Goal: Feedback & Contribution: Submit feedback/report problem

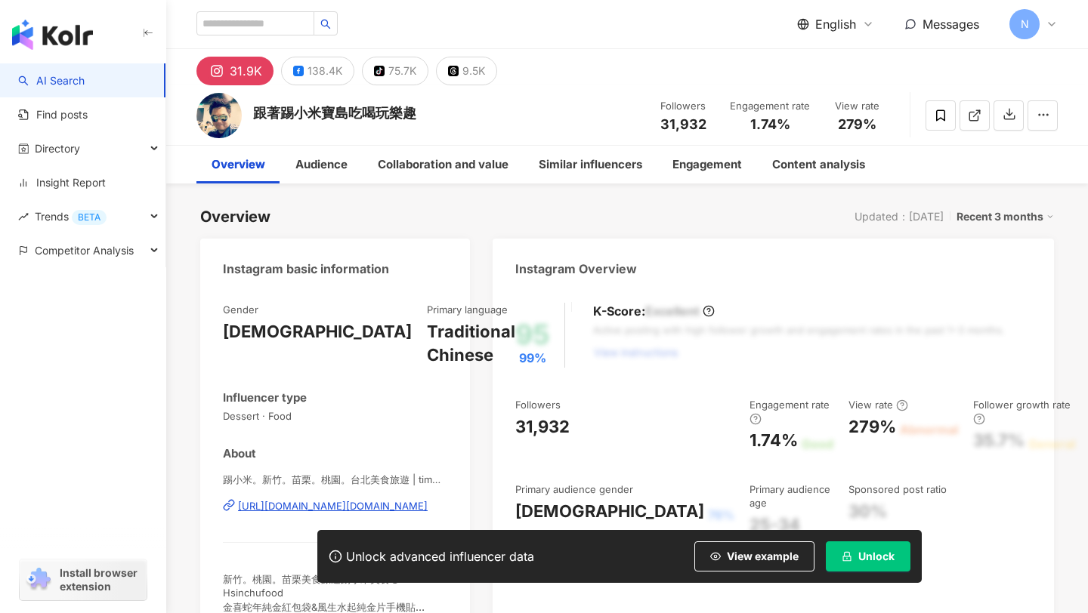
click at [282, 26] on input "search" at bounding box center [255, 23] width 118 height 24
type input "********"
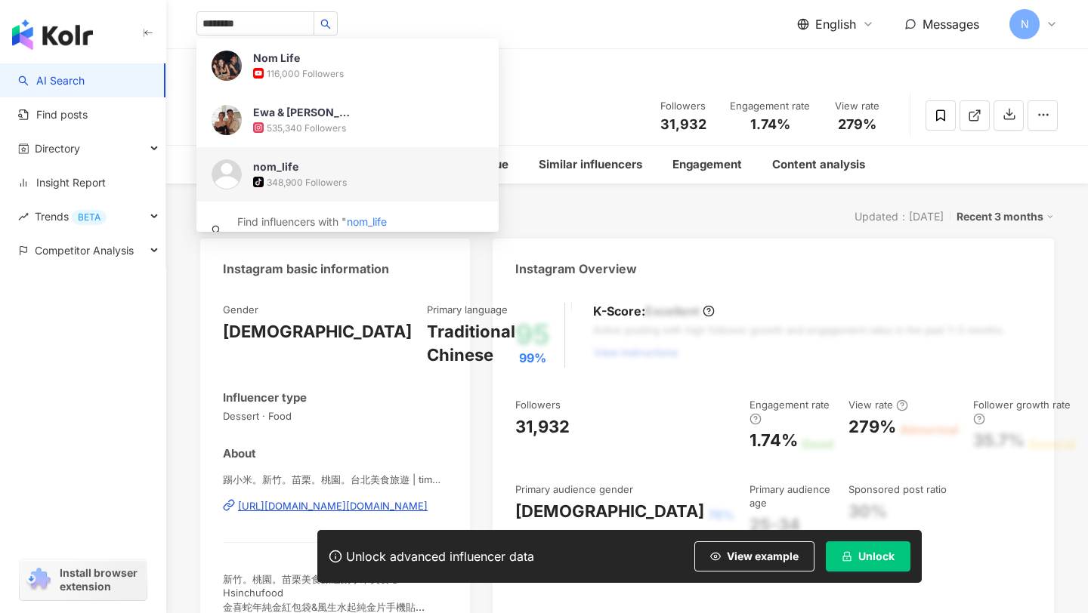
click at [321, 171] on span "nom_life" at bounding box center [302, 166] width 98 height 15
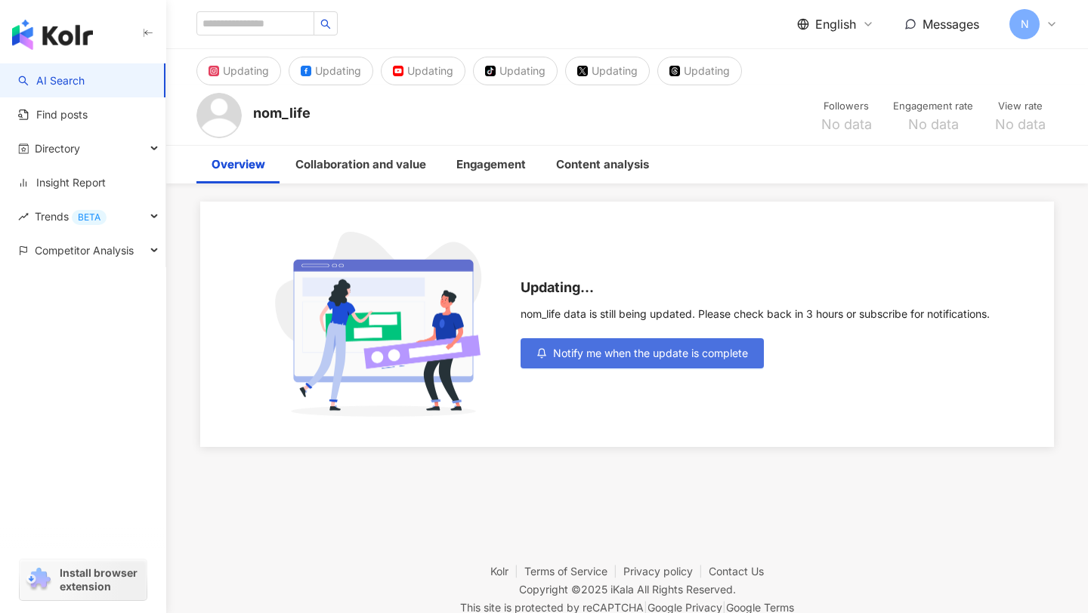
click at [569, 345] on button "Notify me when the update is complete" at bounding box center [641, 353] width 243 height 30
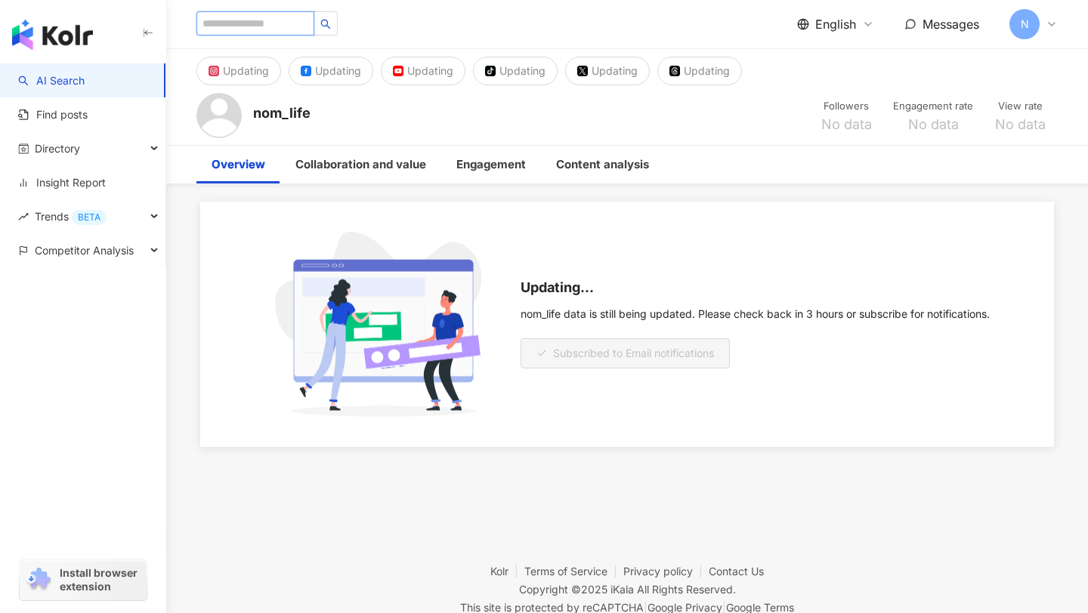
click at [279, 26] on input "search" at bounding box center [255, 23] width 118 height 24
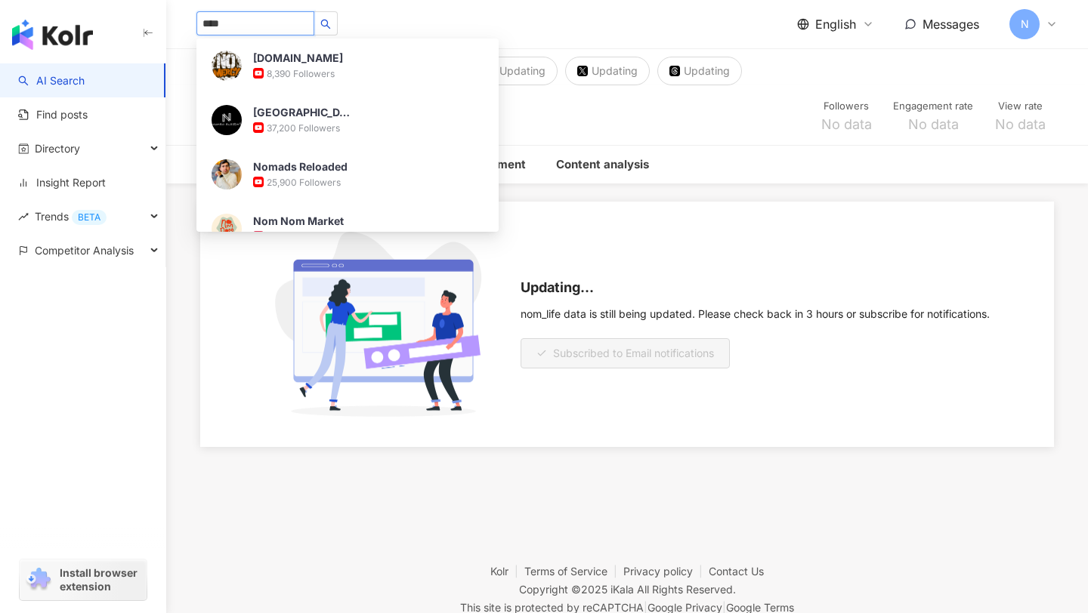
click at [247, 22] on input "****" at bounding box center [255, 23] width 118 height 24
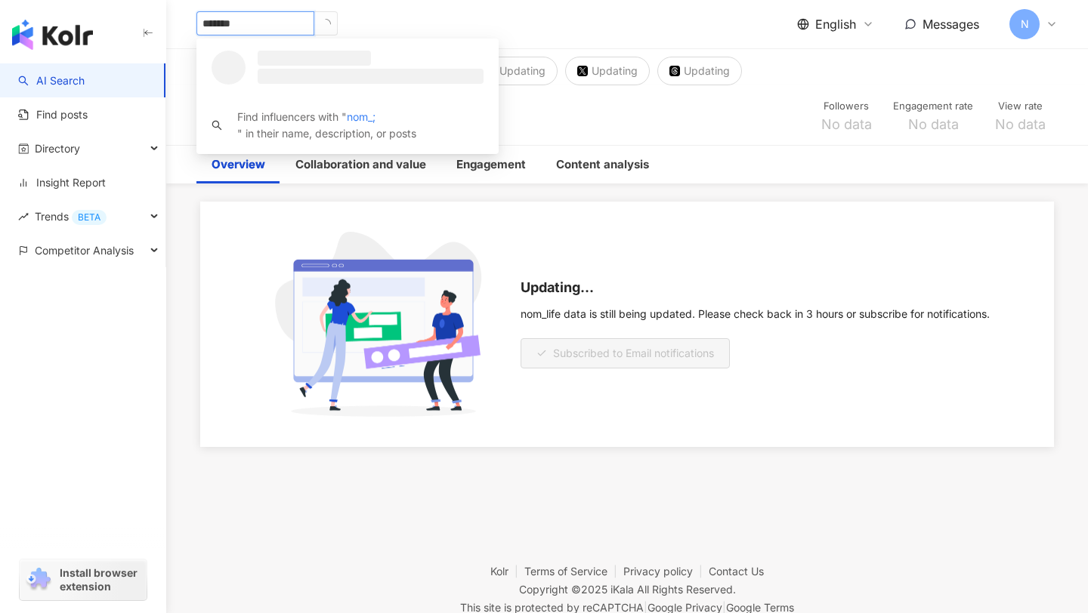
type input "********"
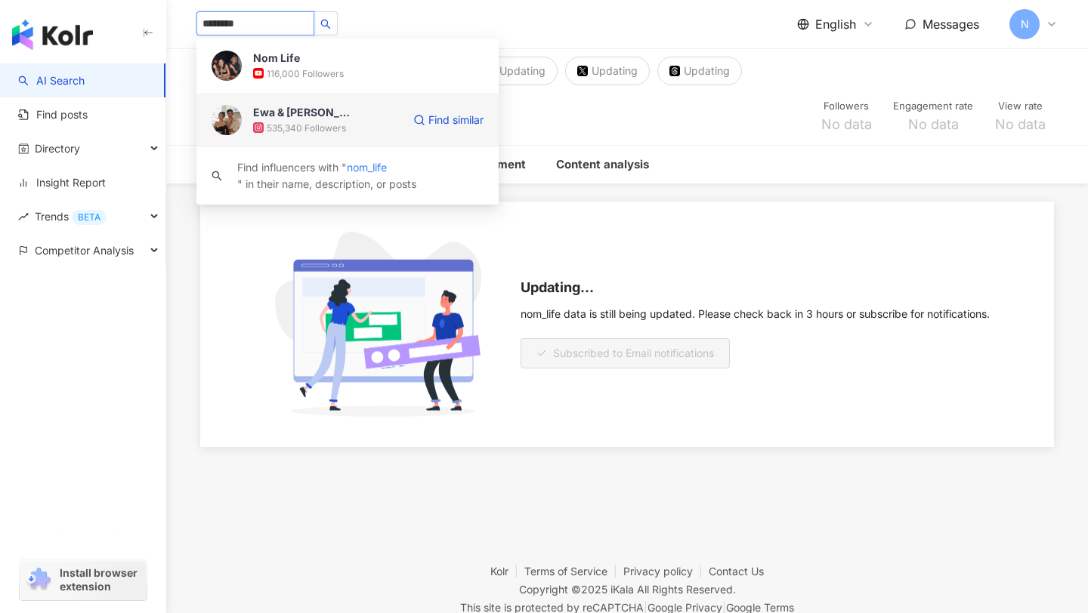
click at [281, 116] on div "Ewa & [PERSON_NAME]" at bounding box center [302, 112] width 98 height 15
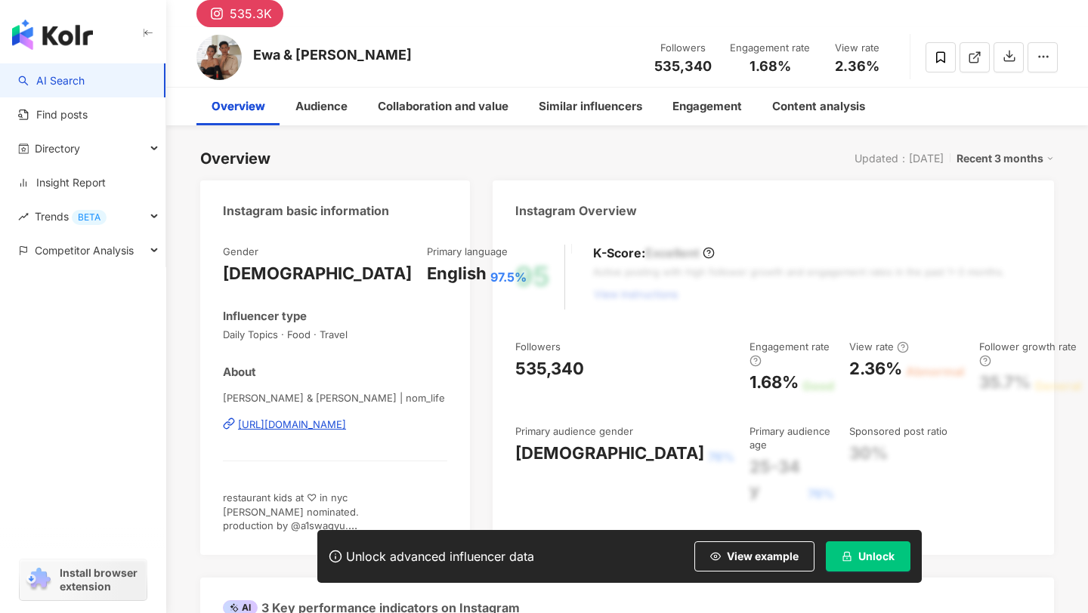
click at [346, 418] on div "[URL][DOMAIN_NAME]" at bounding box center [292, 425] width 108 height 14
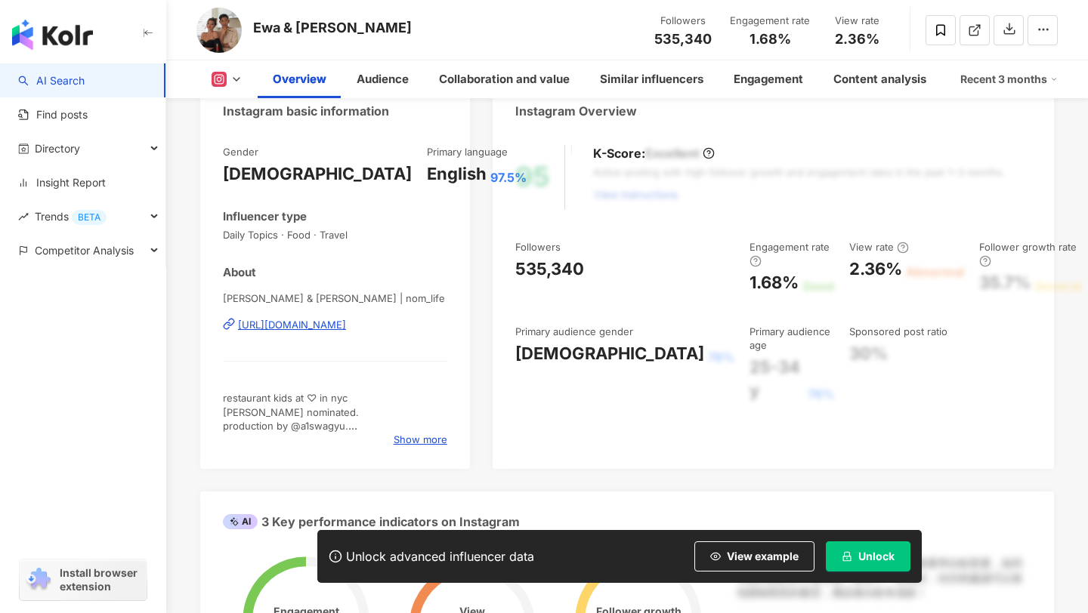
scroll to position [172, 0]
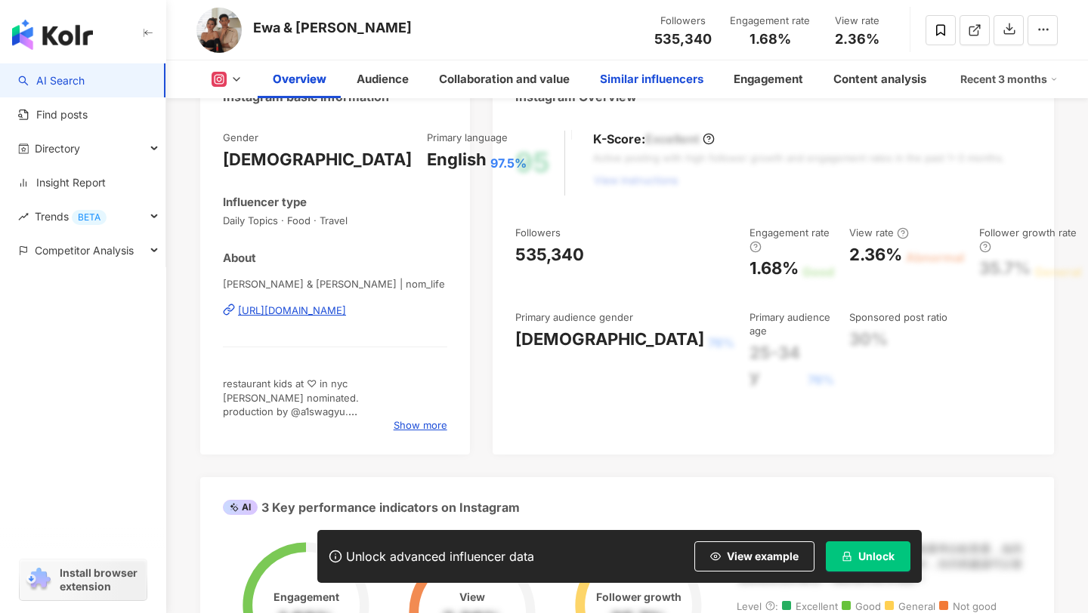
click at [640, 82] on div "Similar influencers" at bounding box center [651, 79] width 103 height 18
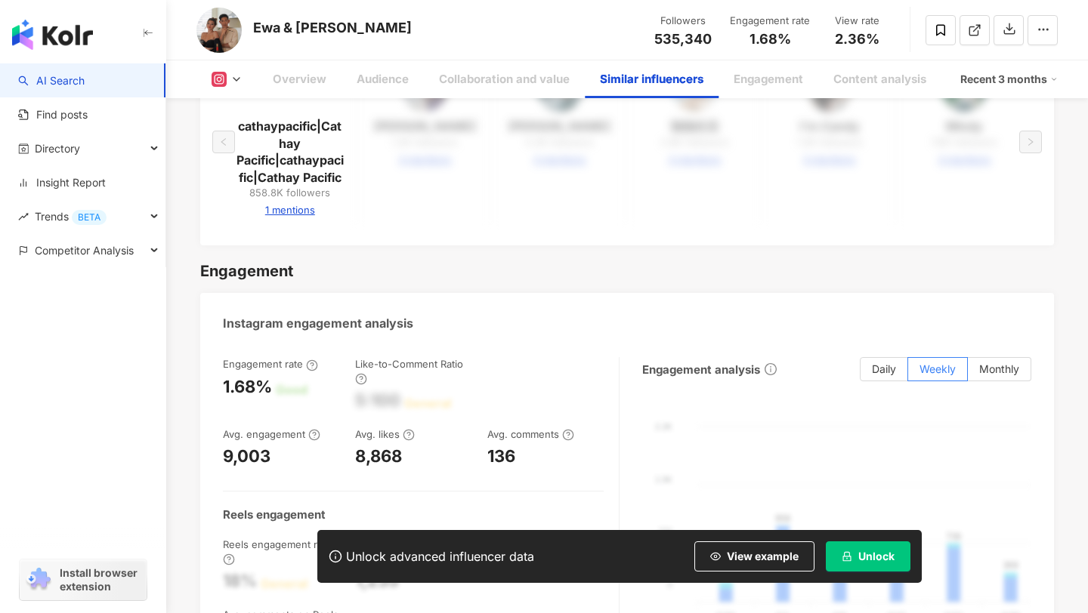
scroll to position [2751, 0]
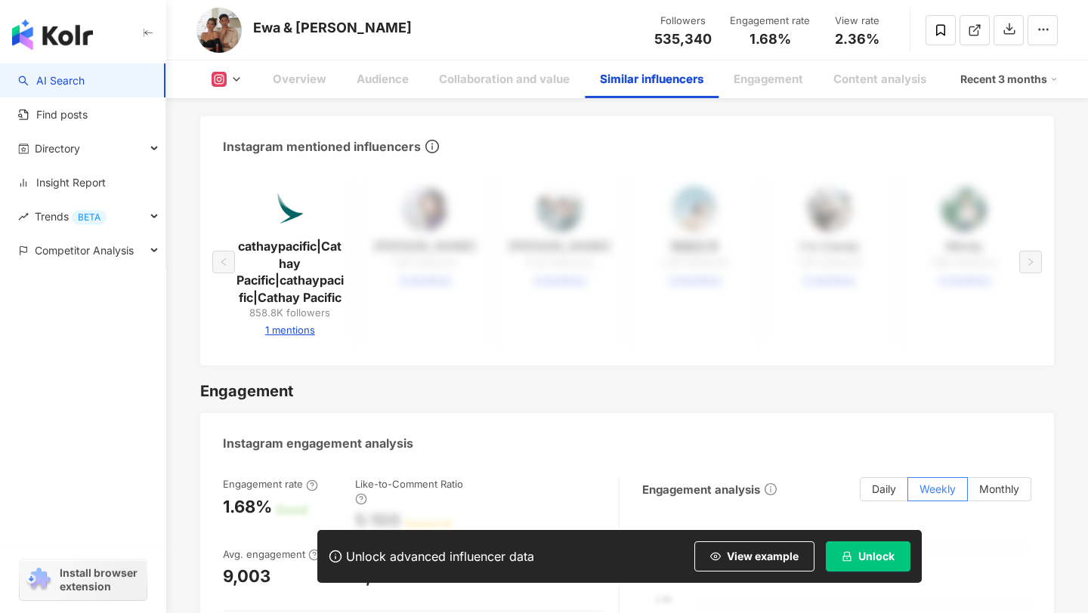
click at [610, 264] on div "cathaypacific|Cathay Pacific|cathaypacific|Cathay Pacific 858.8K followers 1 me…" at bounding box center [627, 262] width 808 height 162
click at [853, 565] on button "Unlock" at bounding box center [868, 557] width 85 height 30
click at [889, 554] on span "Unlock" at bounding box center [876, 557] width 36 height 12
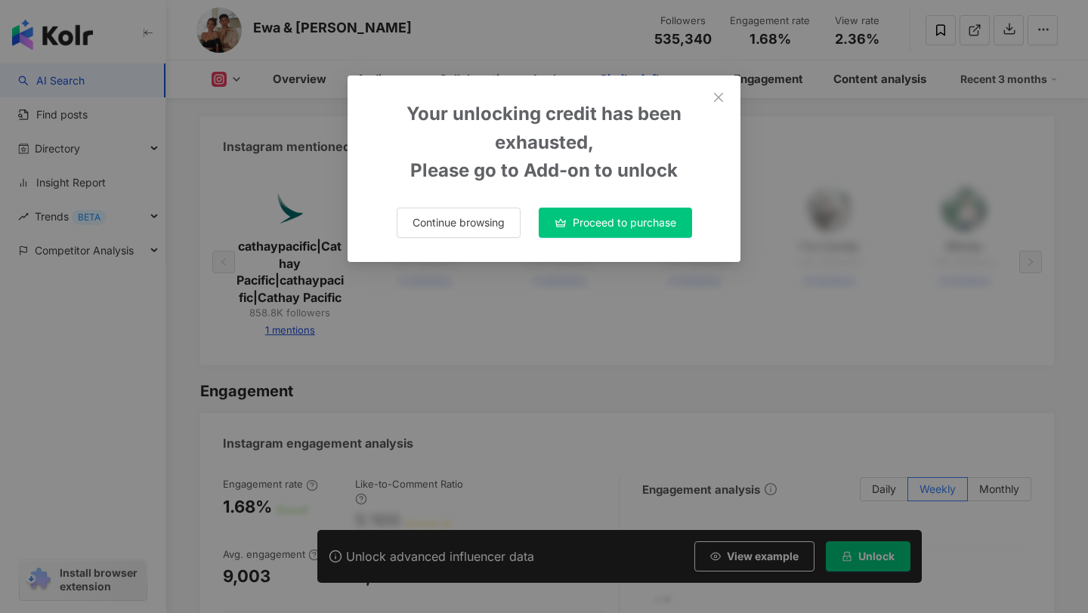
scroll to position [2517, 0]
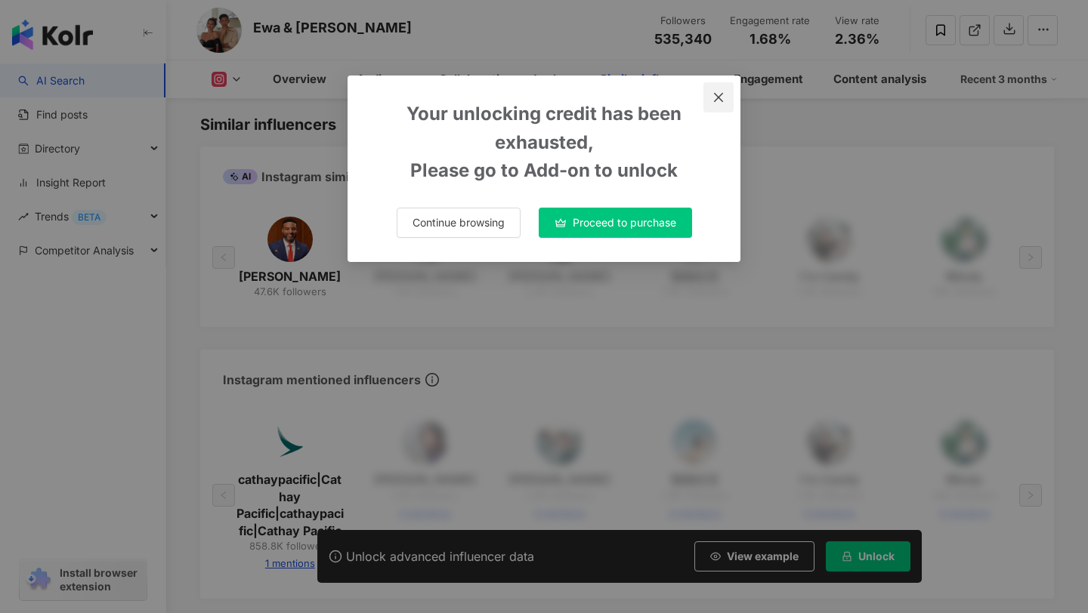
click at [716, 90] on button "Close" at bounding box center [718, 97] width 30 height 30
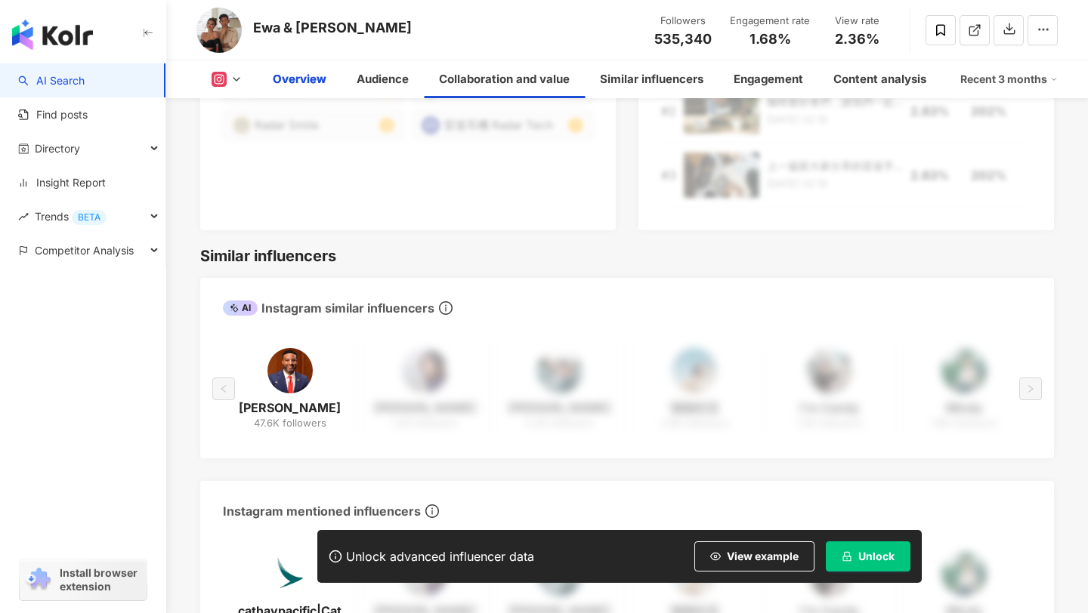
scroll to position [643, 0]
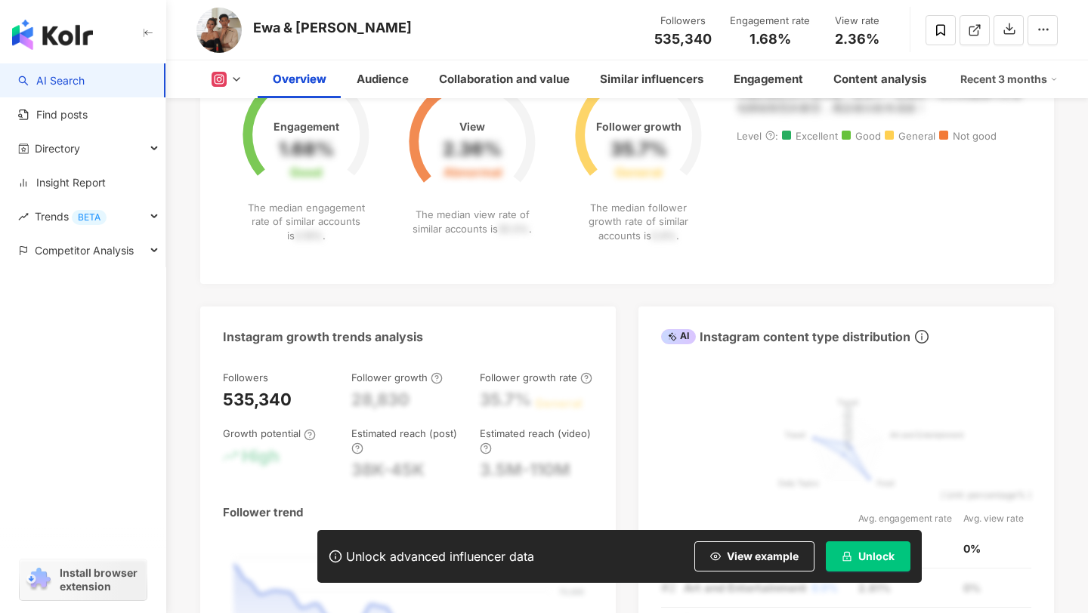
click at [85, 73] on link "AI Search" at bounding box center [51, 80] width 66 height 15
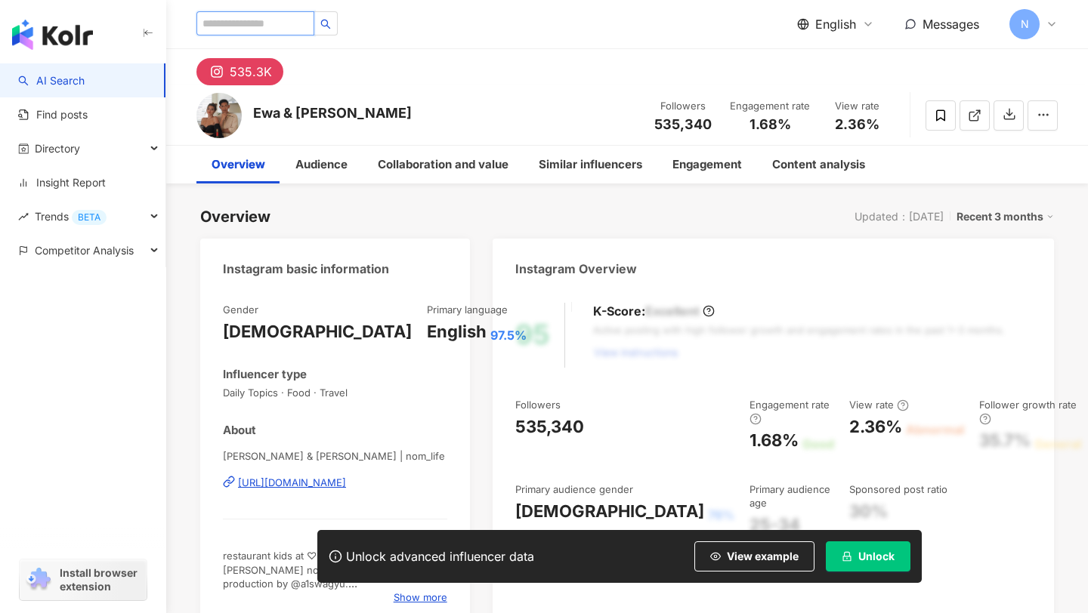
click at [270, 29] on input "search" at bounding box center [255, 23] width 118 height 24
click at [85, 81] on link "AI Search" at bounding box center [51, 80] width 66 height 15
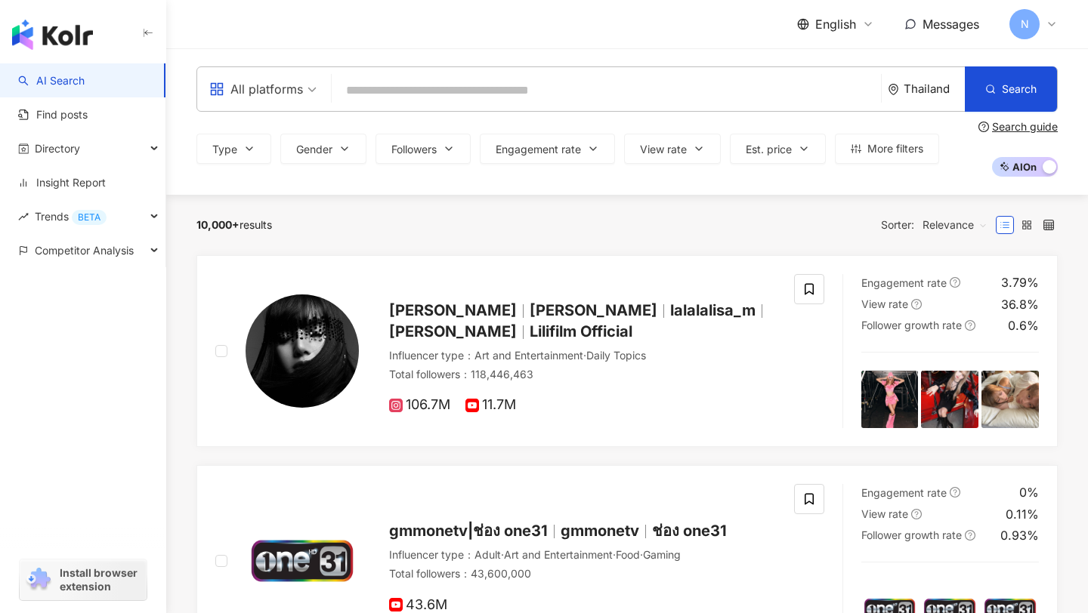
click at [918, 93] on div "Thailand" at bounding box center [933, 88] width 61 height 13
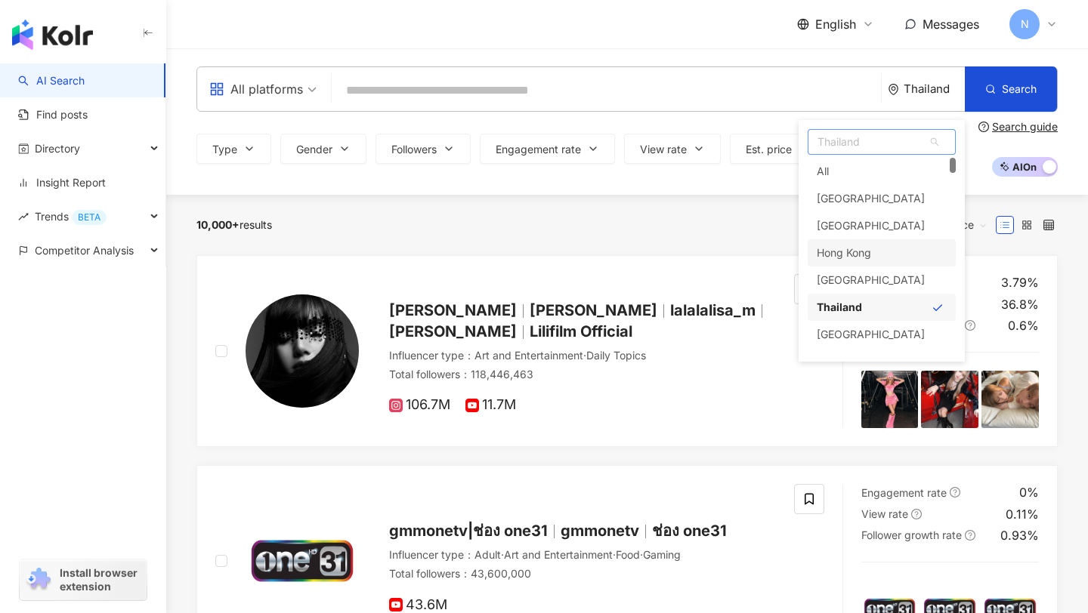
click at [894, 252] on div "Hong Kong" at bounding box center [881, 252] width 148 height 27
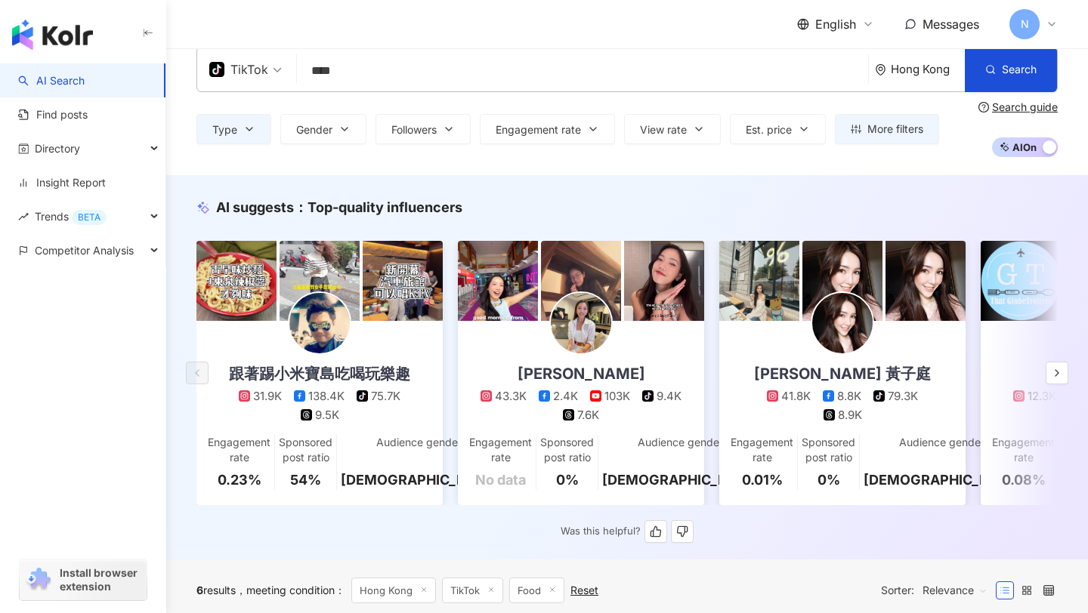
scroll to position [20, 0]
click at [595, 353] on div "Sherry W 43.3K 2.4K 103K tiktok-icon 9.4K 7.6K" at bounding box center [580, 372] width 231 height 102
click at [842, 538] on div "Was this helpful?" at bounding box center [626, 531] width 861 height 23
click at [1065, 371] on button "button" at bounding box center [1056, 373] width 23 height 23
click at [1065, 372] on button "button" at bounding box center [1056, 373] width 23 height 23
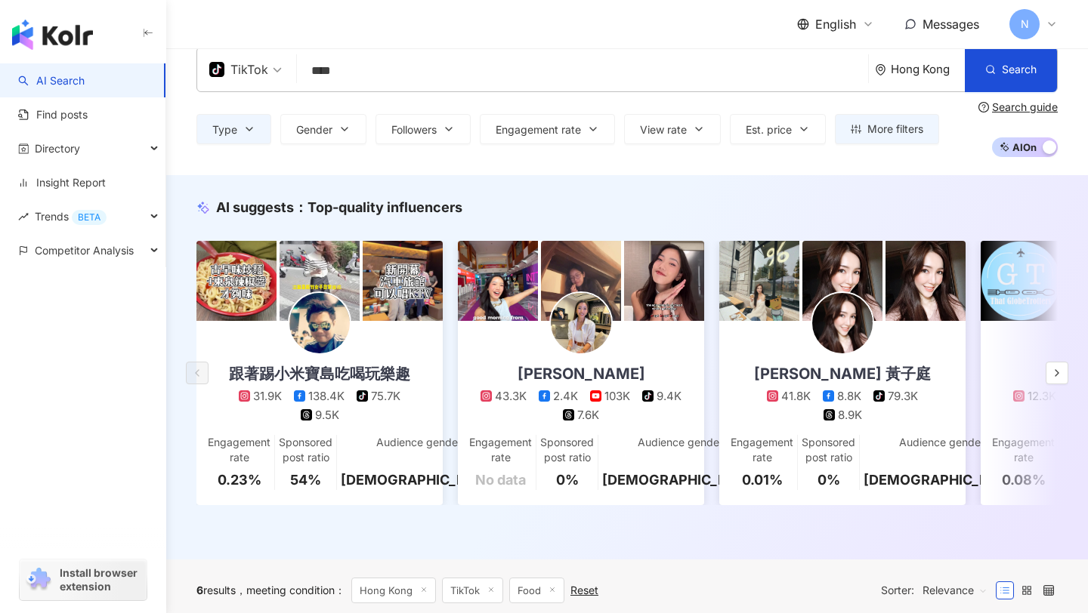
click at [751, 29] on div "English Messages N" at bounding box center [626, 24] width 861 height 48
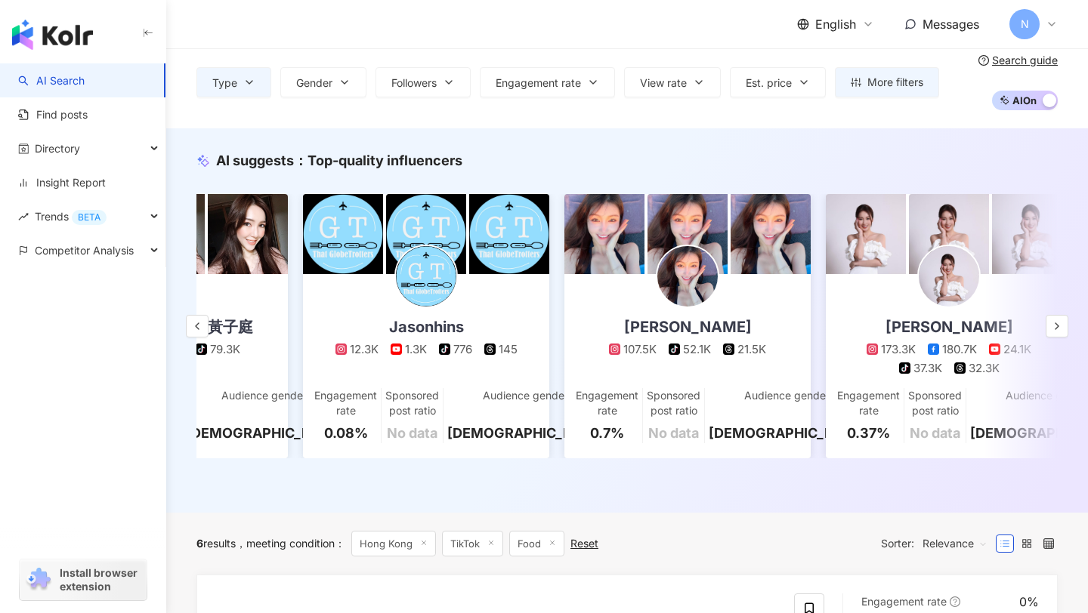
scroll to position [0, 737]
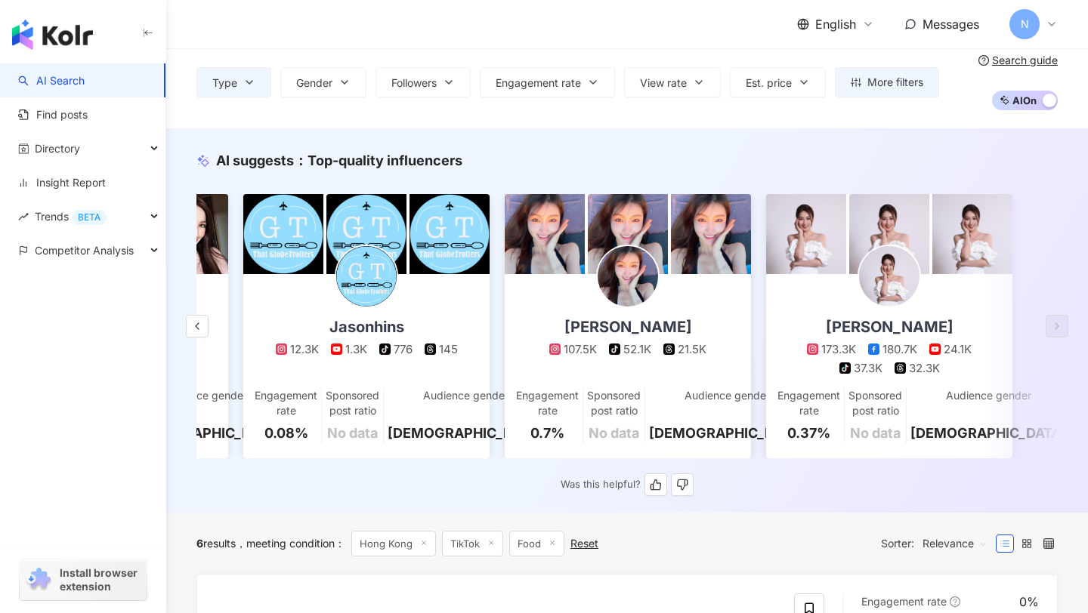
click at [725, 381] on link "譚美 107.5K tiktok-icon 52.1K 21.5K Engagement rate 0.7% Sponsored post ratio No …" at bounding box center [628, 366] width 246 height 184
click at [196, 331] on icon "button" at bounding box center [197, 326] width 12 height 12
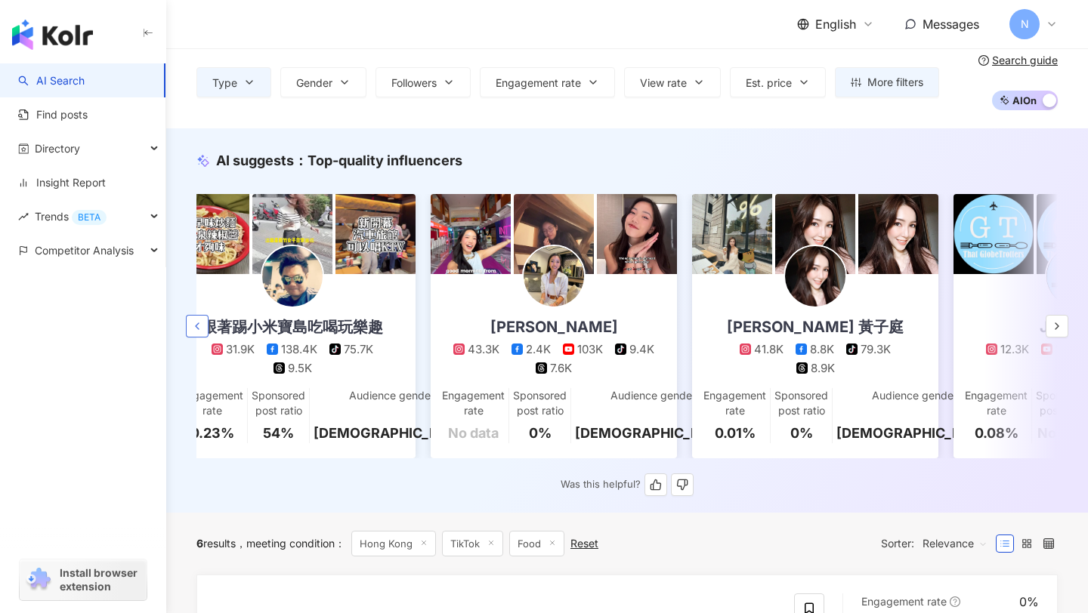
scroll to position [0, 0]
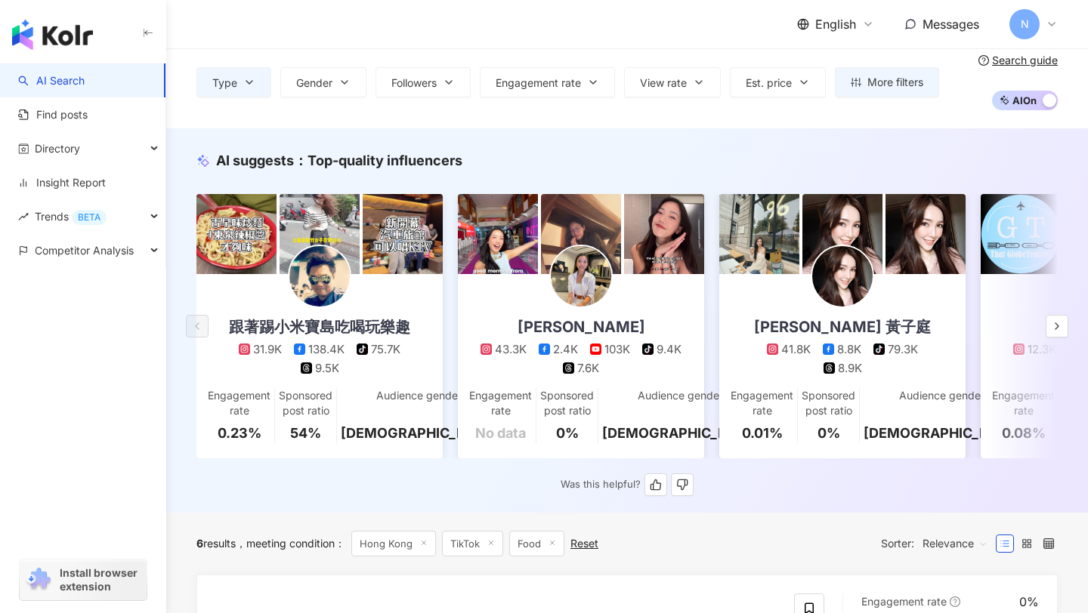
click at [329, 292] on img at bounding box center [319, 276] width 60 height 60
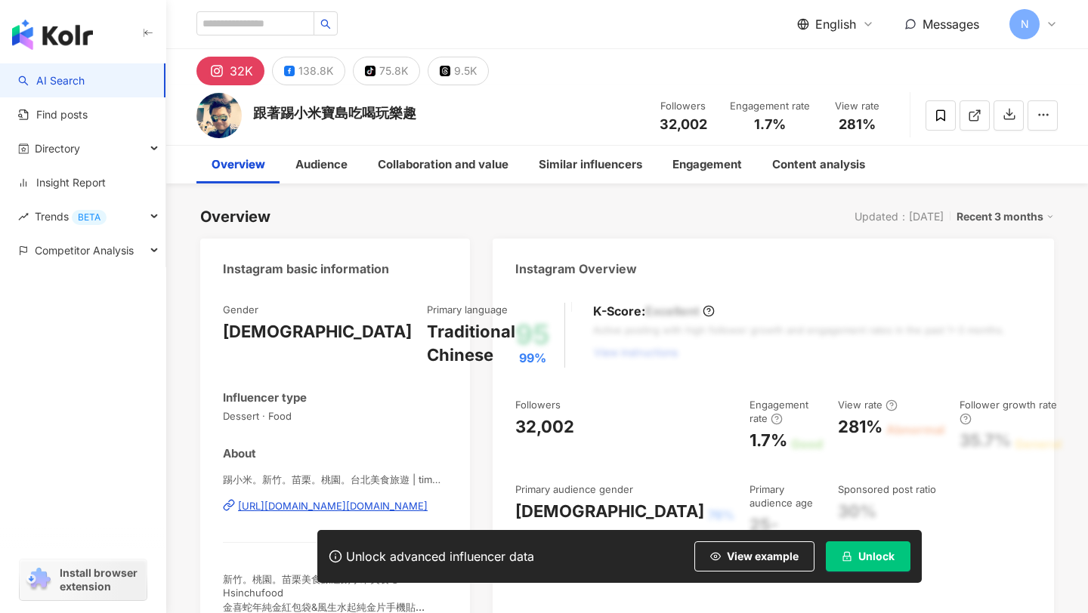
click at [346, 499] on div "[URL][DOMAIN_NAME][DOMAIN_NAME]" at bounding box center [333, 506] width 190 height 14
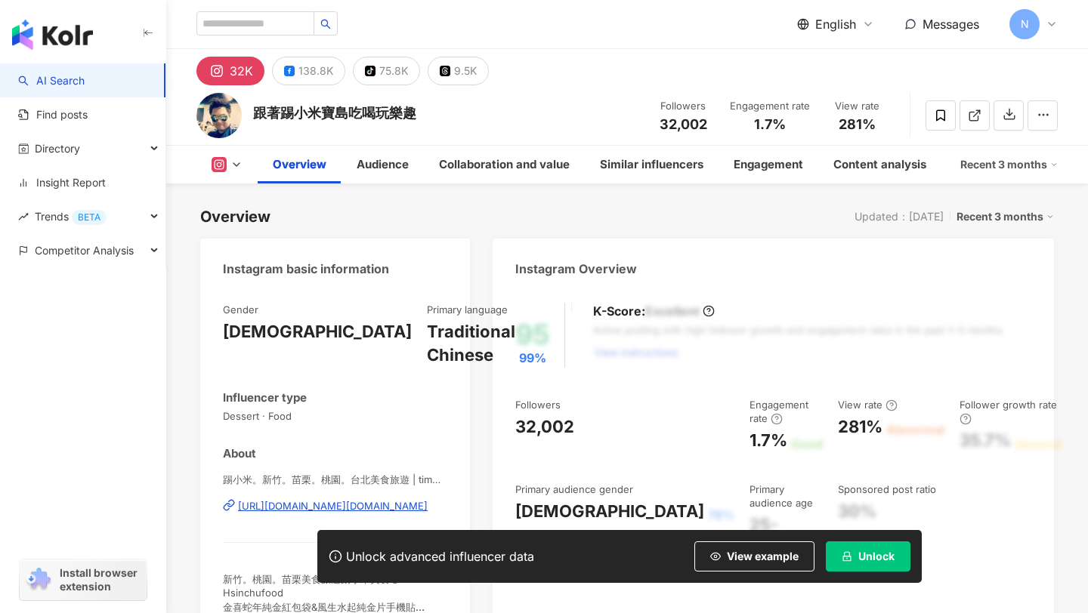
click at [85, 73] on link "AI Search" at bounding box center [51, 80] width 66 height 15
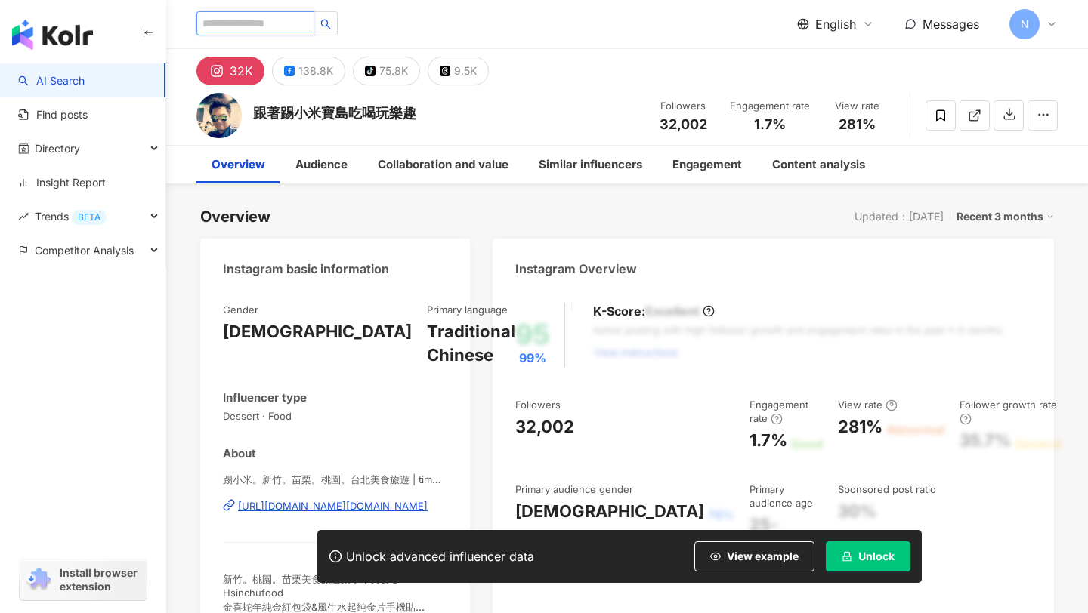
click at [284, 23] on input "search" at bounding box center [255, 23] width 118 height 24
type input "**"
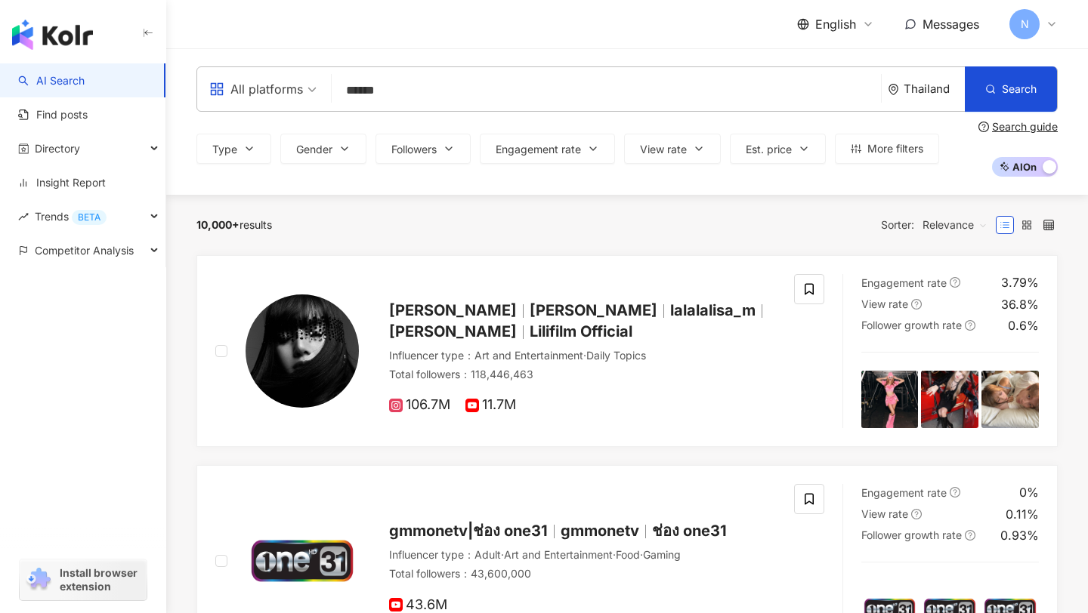
click at [486, 86] on input "******" at bounding box center [606, 90] width 537 height 29
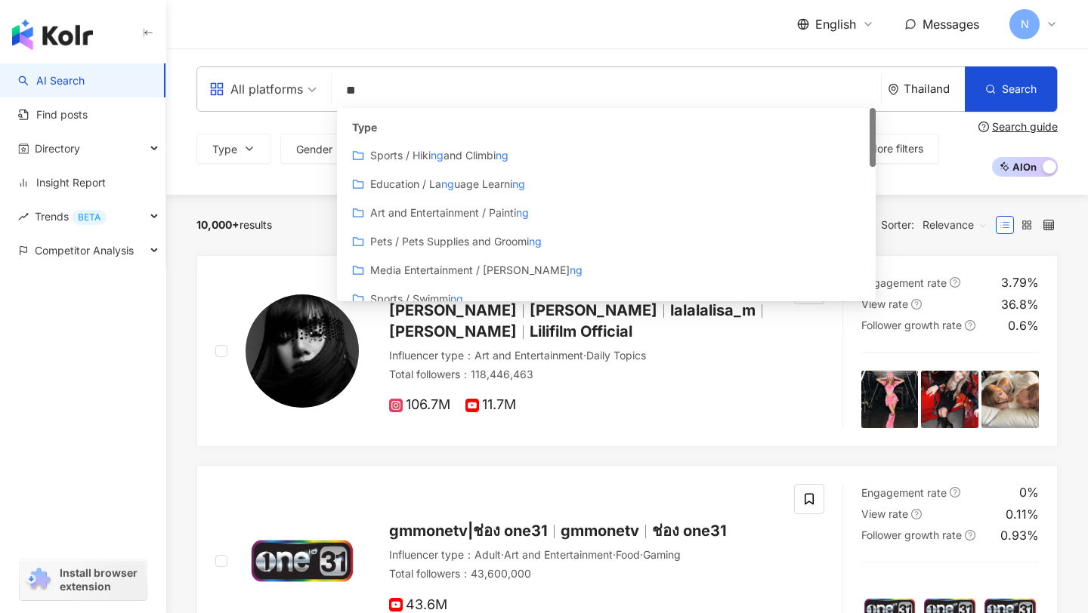
type input "*"
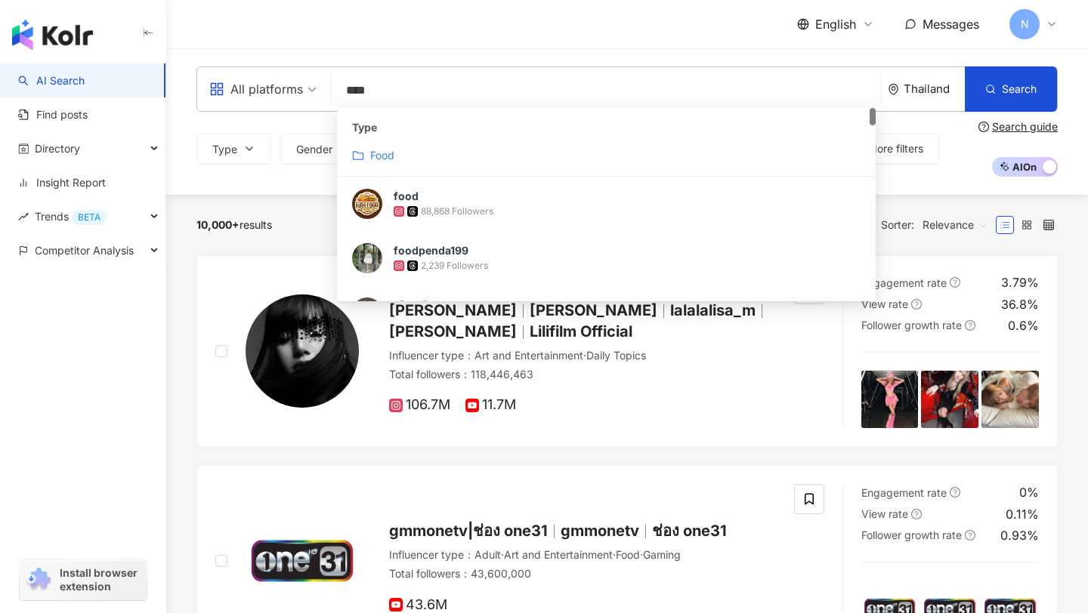
click at [382, 153] on mark "Food" at bounding box center [382, 155] width 24 height 13
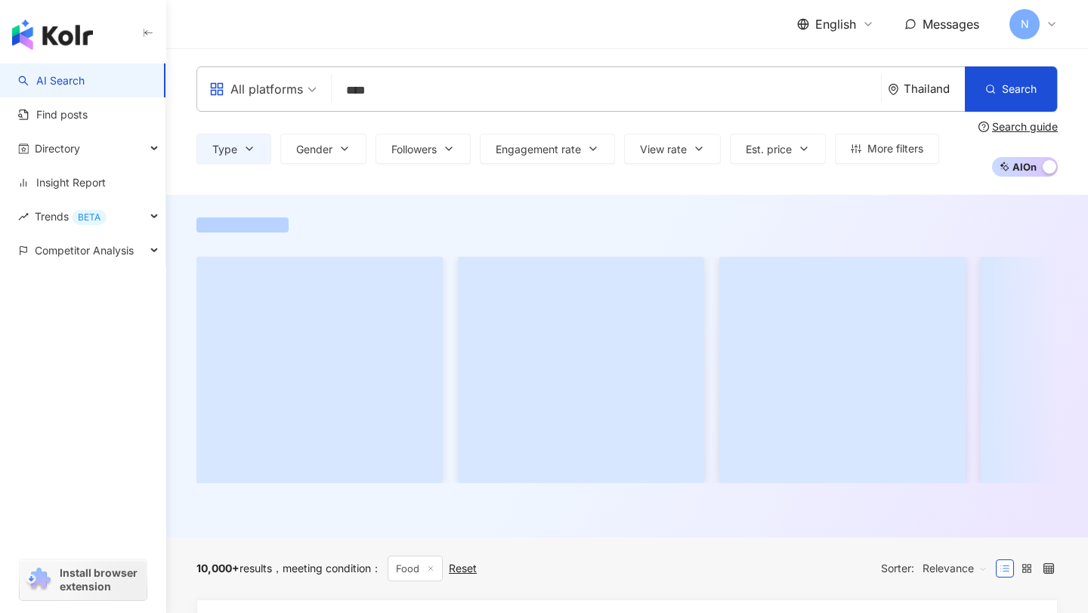
click at [921, 93] on div "Thailand" at bounding box center [933, 88] width 61 height 13
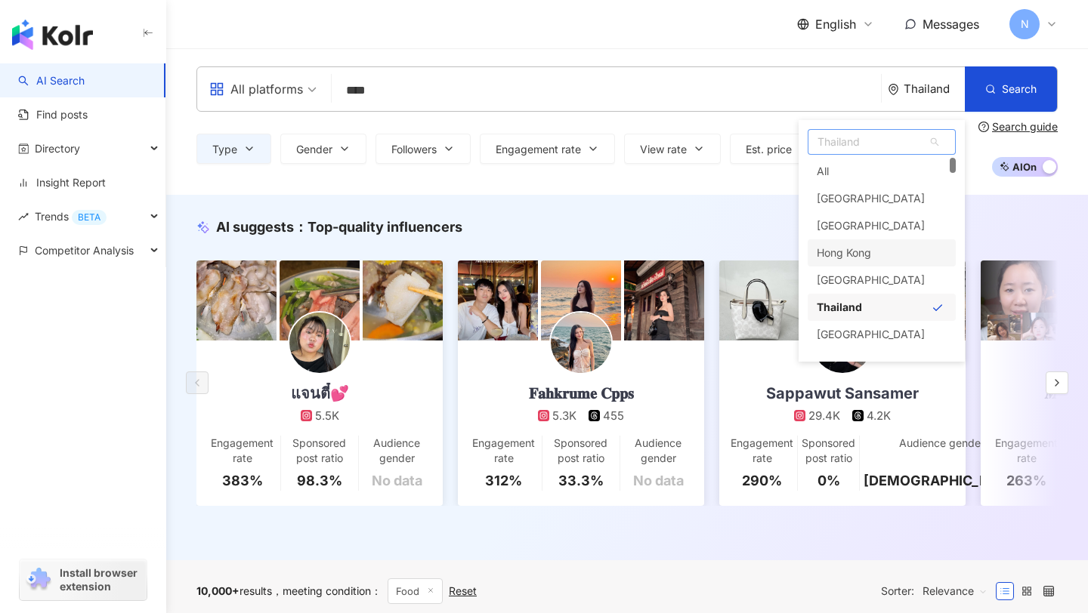
click at [890, 243] on div "Hong Kong" at bounding box center [881, 252] width 148 height 27
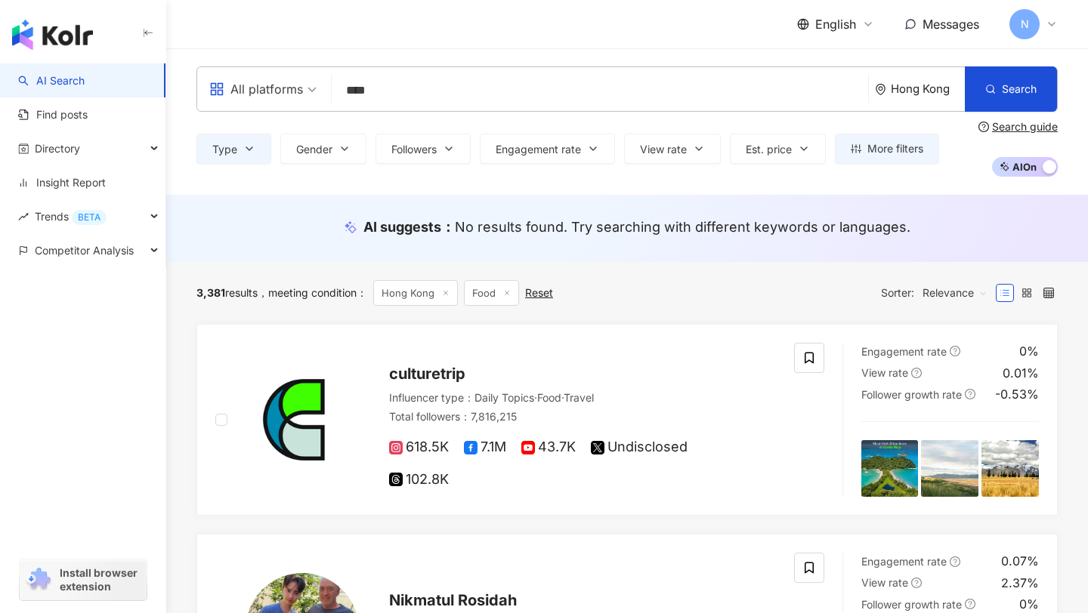
click at [280, 260] on div "AI suggests ： No results found. Try searching with different keywords or langua…" at bounding box center [626, 228] width 921 height 67
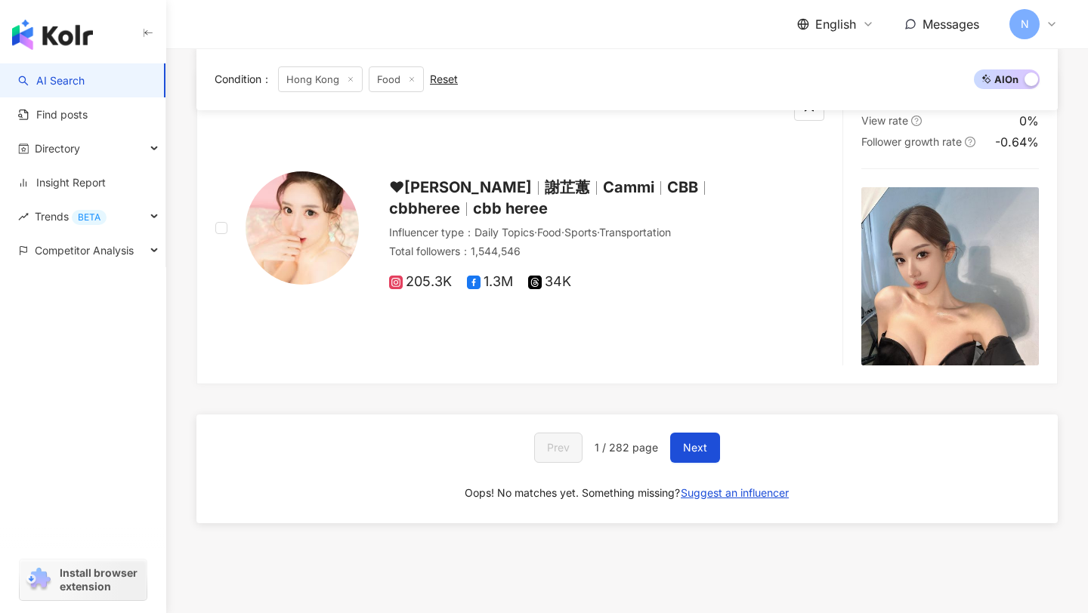
scroll to position [2665, 0]
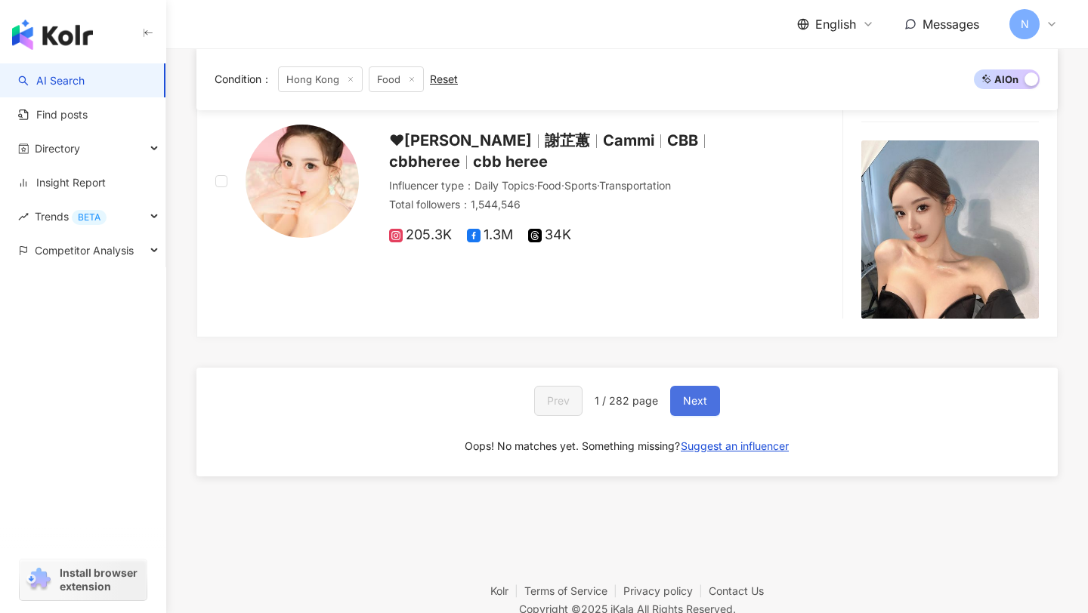
click at [699, 395] on span "Next" at bounding box center [695, 401] width 24 height 12
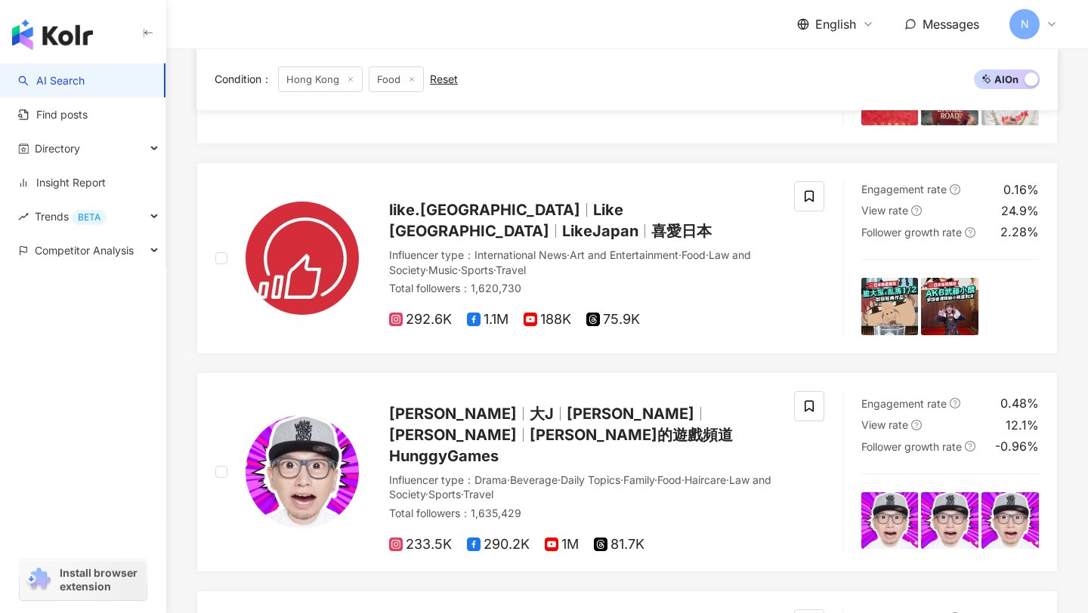
scroll to position [1844, 0]
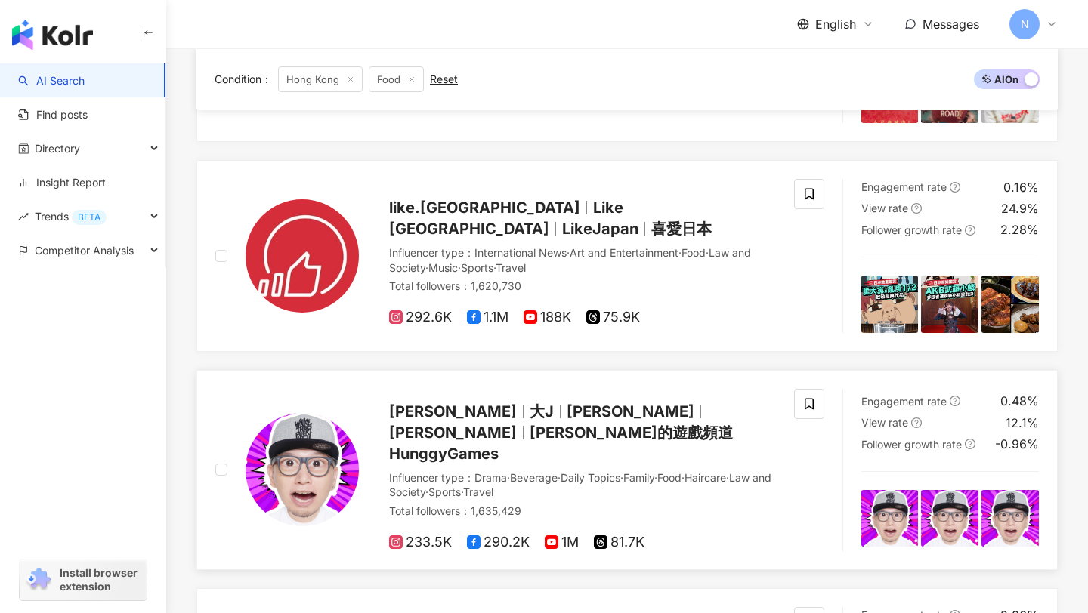
click at [373, 408] on div "Jason 大J Jason Chau Jason - 大J JASON的遊戲頻道 HunggyGames Influencer type ： Drama ·…" at bounding box center [567, 470] width 417 height 162
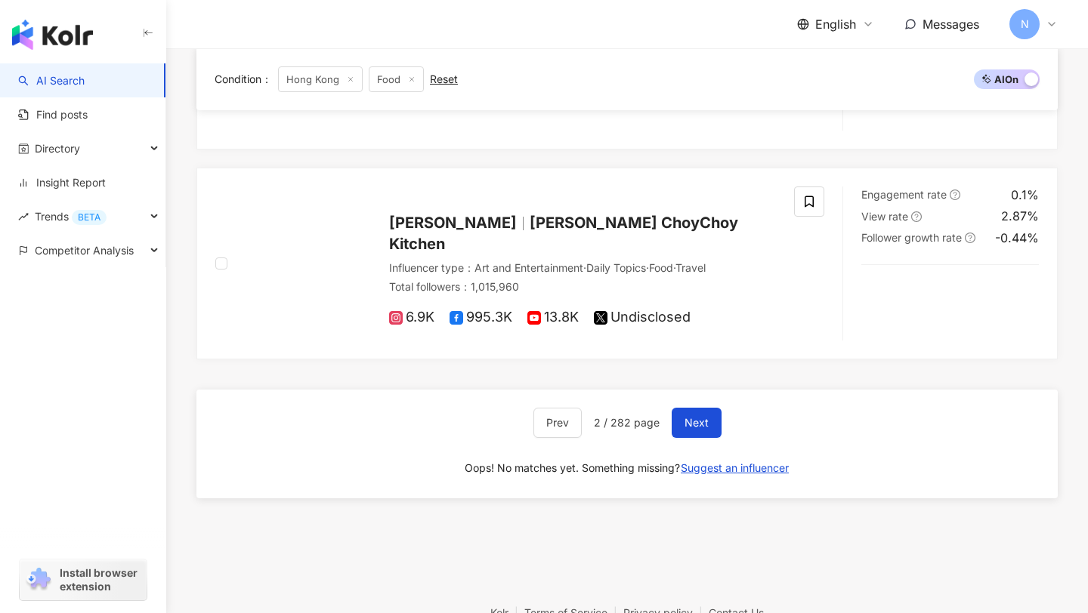
scroll to position [2557, 0]
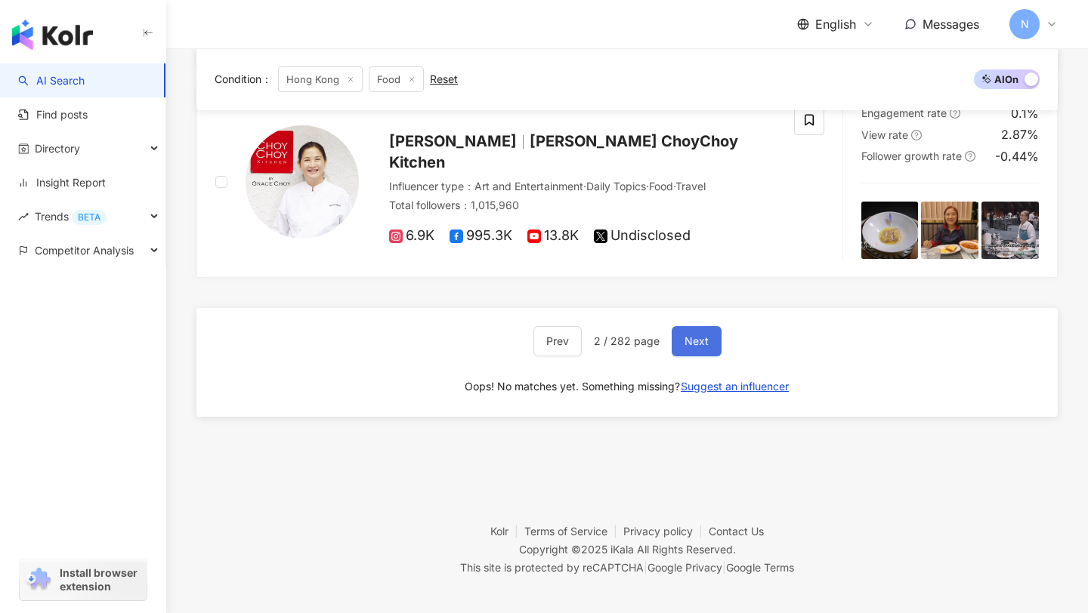
click at [687, 335] on span "Next" at bounding box center [696, 341] width 24 height 12
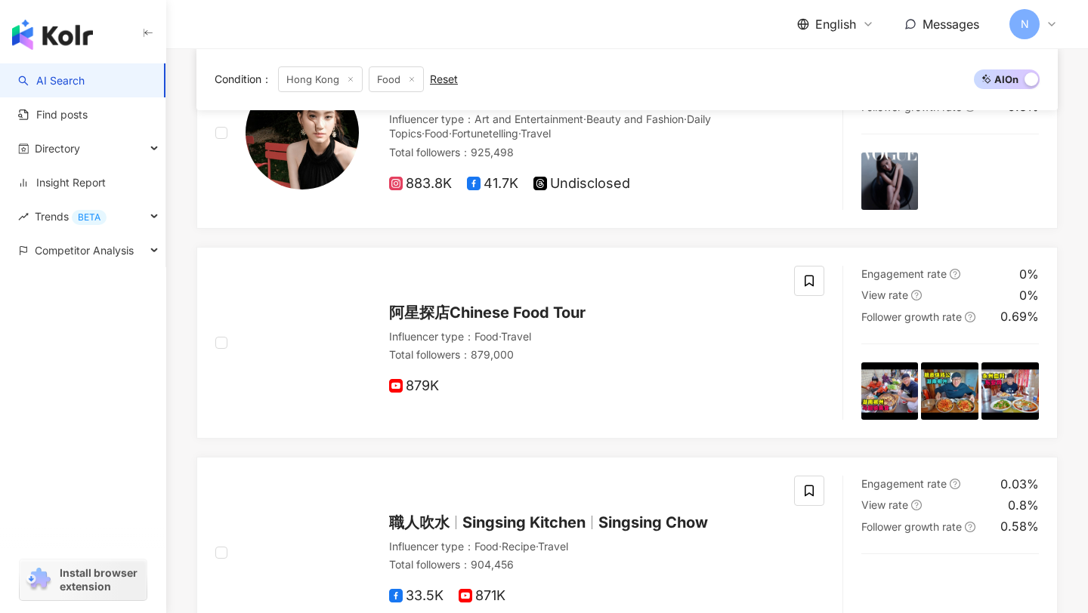
scroll to position [1087, 0]
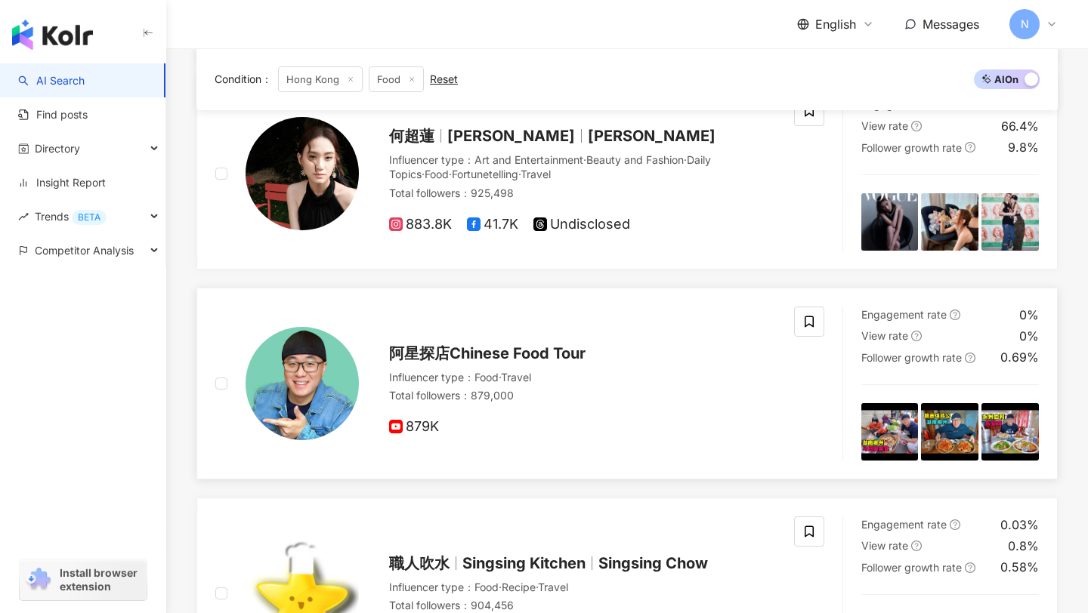
click at [527, 350] on span "阿星探店Chinese Food Tour" at bounding box center [487, 353] width 196 height 18
click at [85, 85] on link "AI Search" at bounding box center [51, 80] width 66 height 15
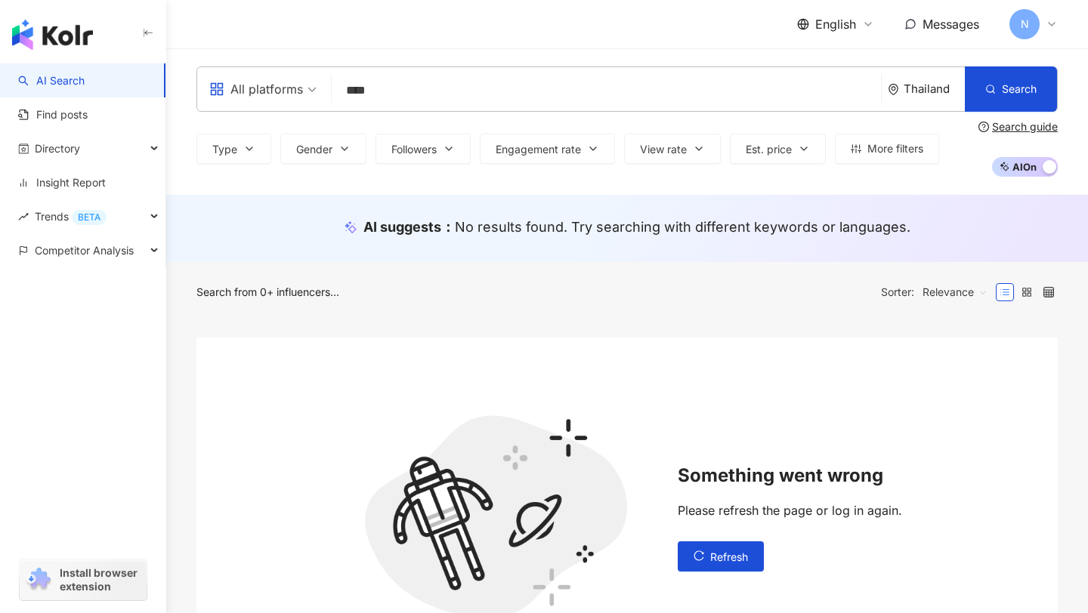
click at [383, 93] on input "****" at bounding box center [606, 90] width 537 height 29
click at [383, 94] on input "****" at bounding box center [606, 90] width 537 height 29
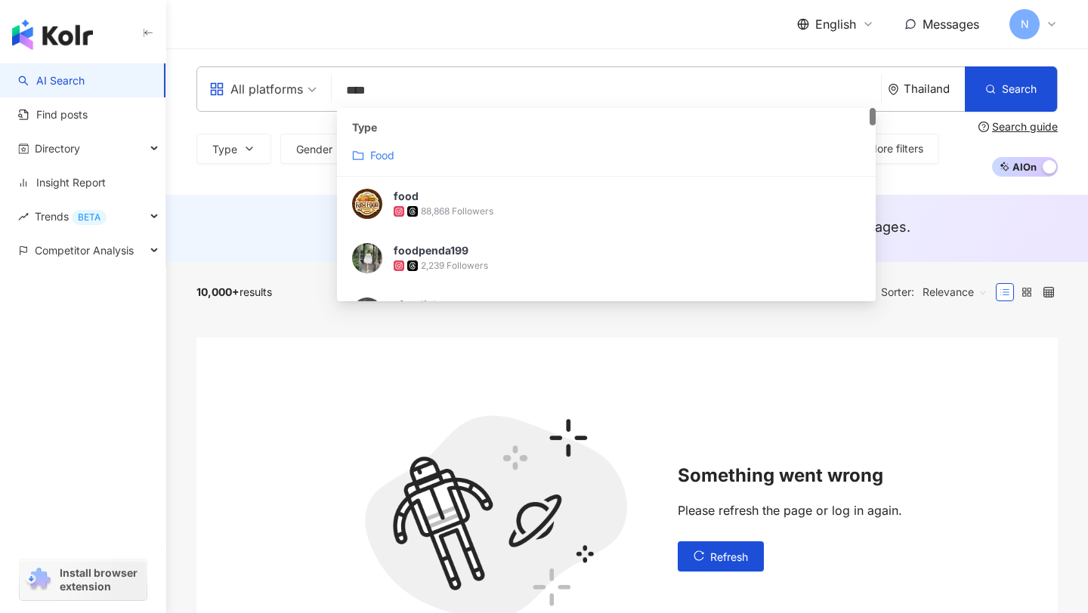
paste input "*********"
type input "**********"
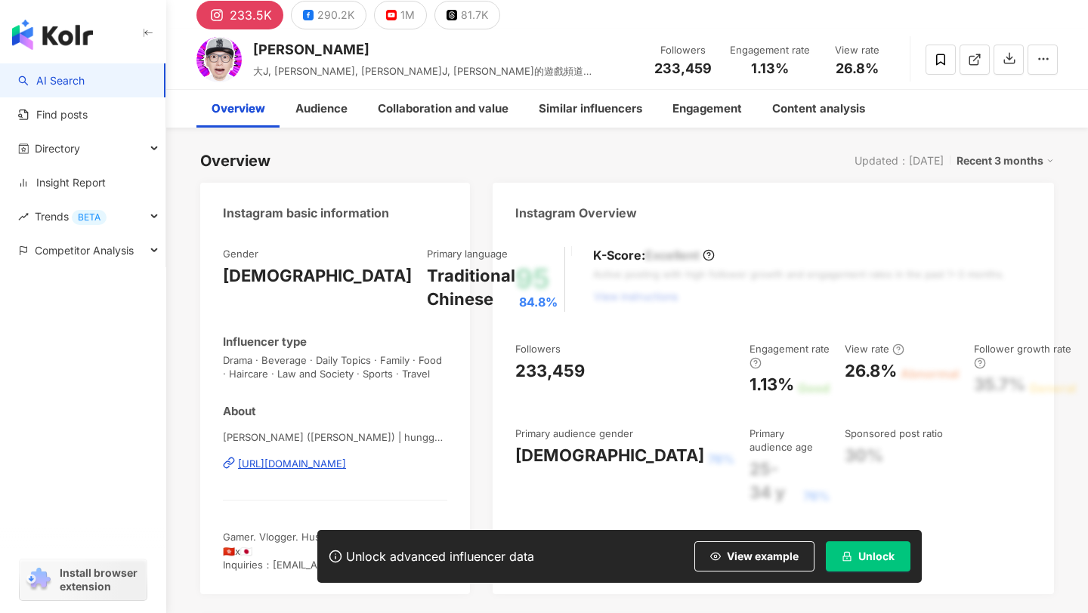
scroll to position [17, 0]
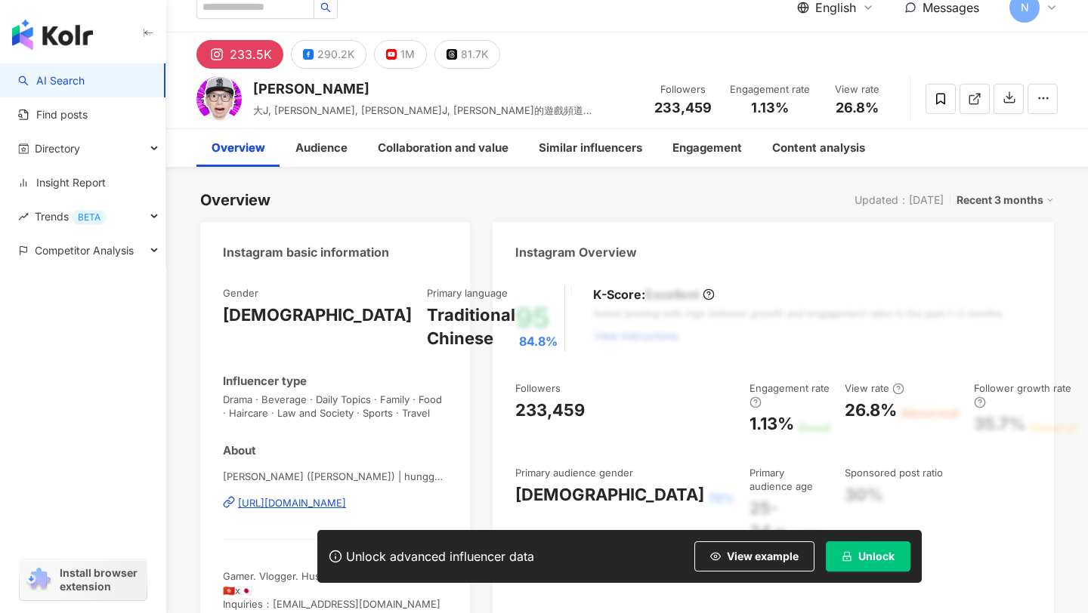
click at [346, 496] on div "https://www.instagram.com/hunggy9527/" at bounding box center [292, 503] width 108 height 14
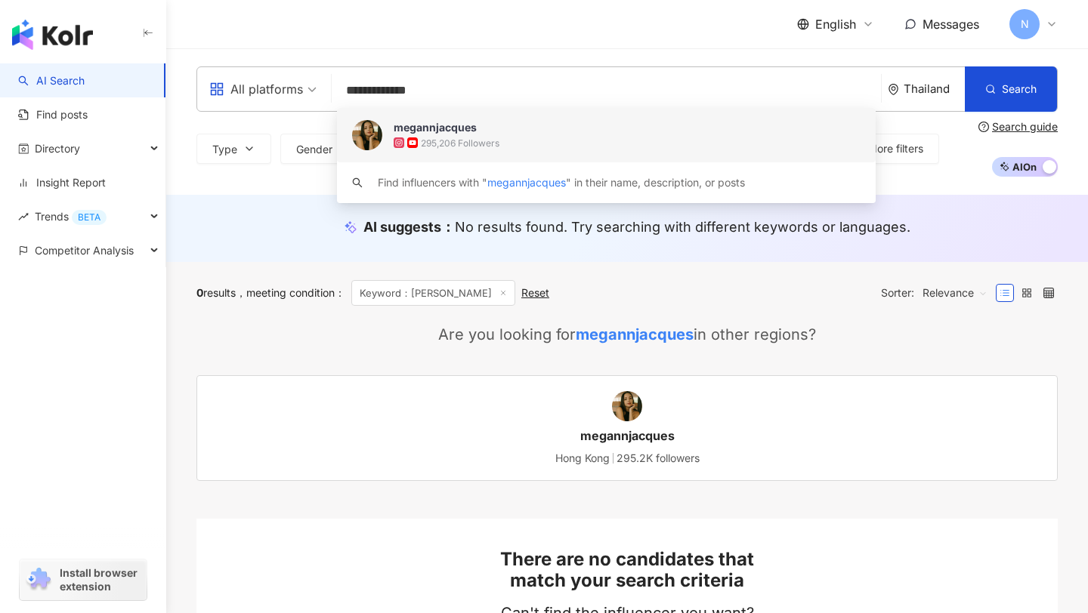
click at [532, 131] on span "megannjacques" at bounding box center [597, 127] width 409 height 15
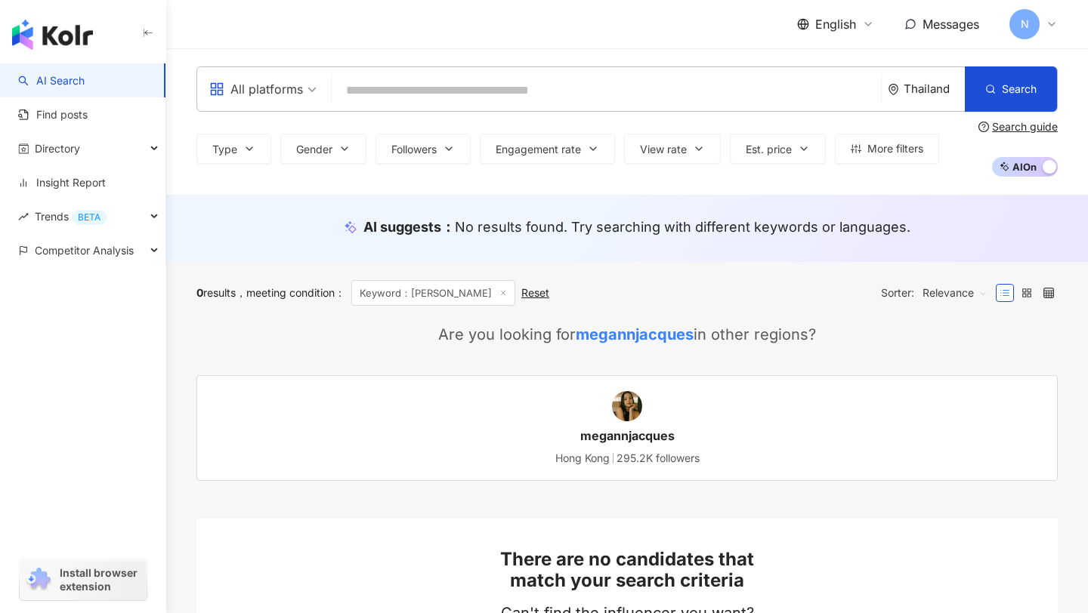
click at [375, 94] on input "search" at bounding box center [606, 90] width 537 height 29
paste input "*********"
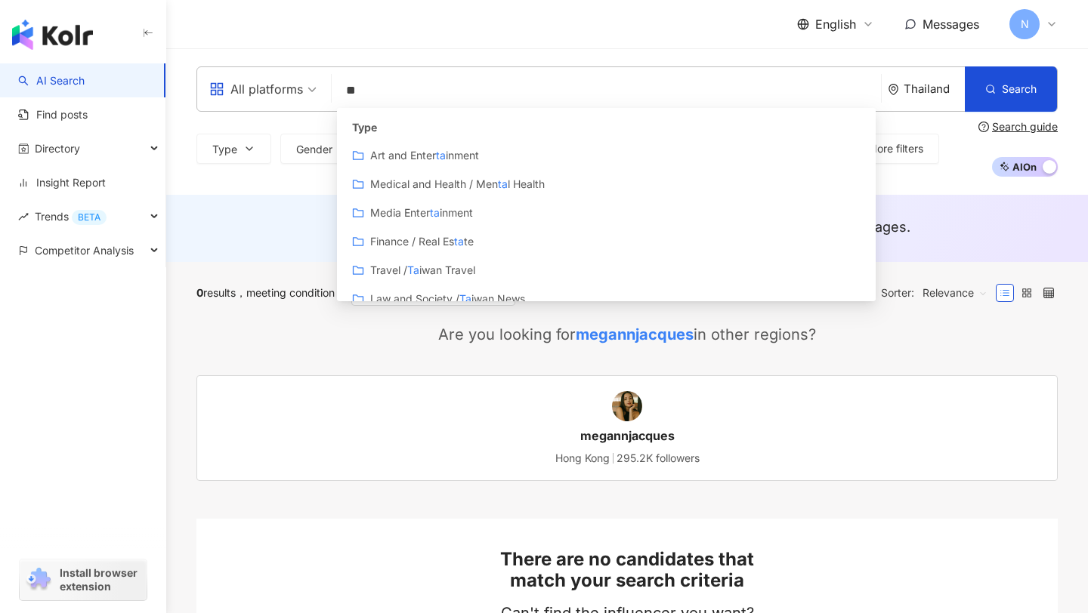
type input "*"
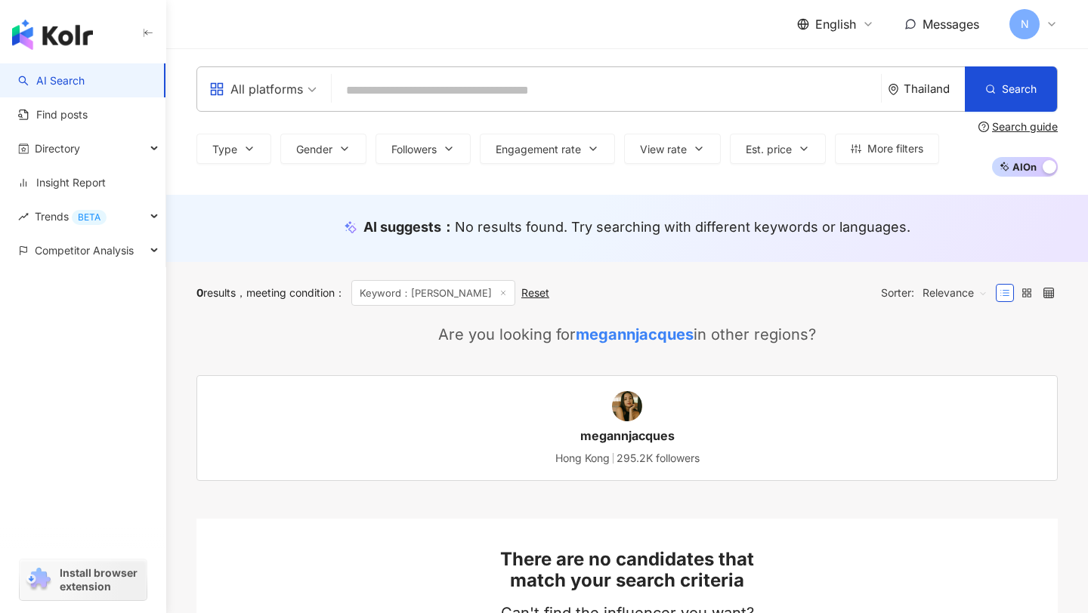
paste input "*********"
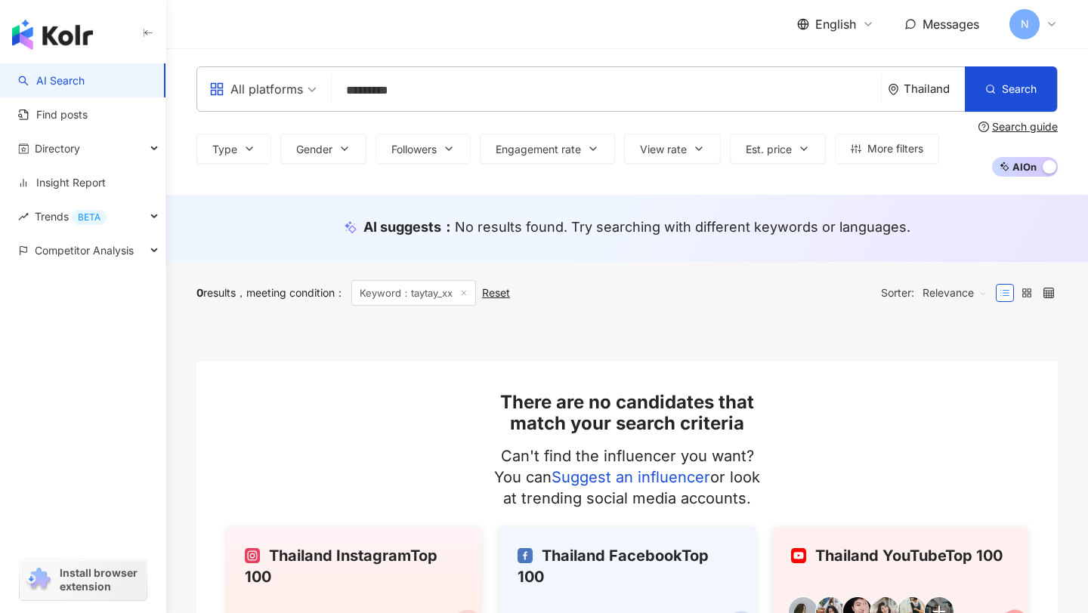
type input "*********"
click at [85, 76] on link "AI Search" at bounding box center [51, 80] width 66 height 15
click at [252, 86] on div "All platforms" at bounding box center [256, 89] width 94 height 24
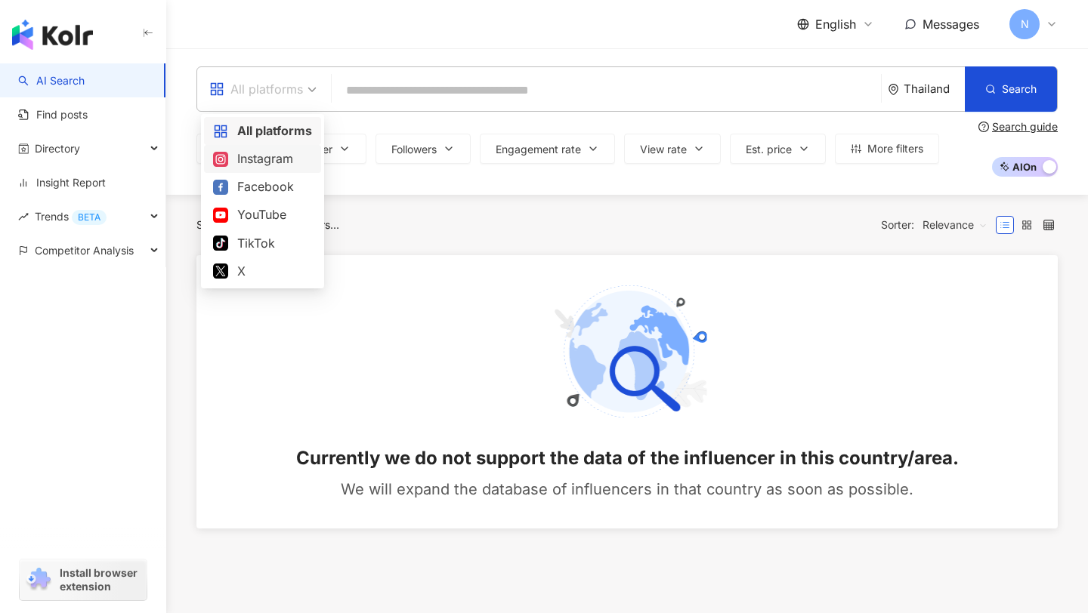
click at [264, 152] on div "Instagram" at bounding box center [262, 159] width 99 height 19
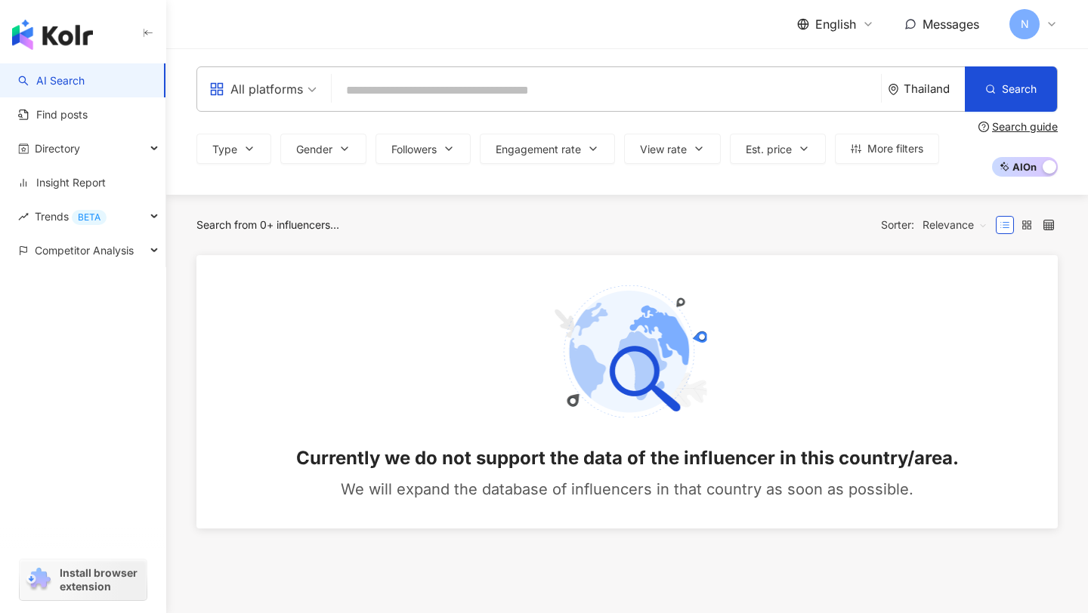
click at [391, 72] on div "all All platforms [GEOGRAPHIC_DATA] Search keyword Find influencers with " tayt…" at bounding box center [626, 88] width 861 height 45
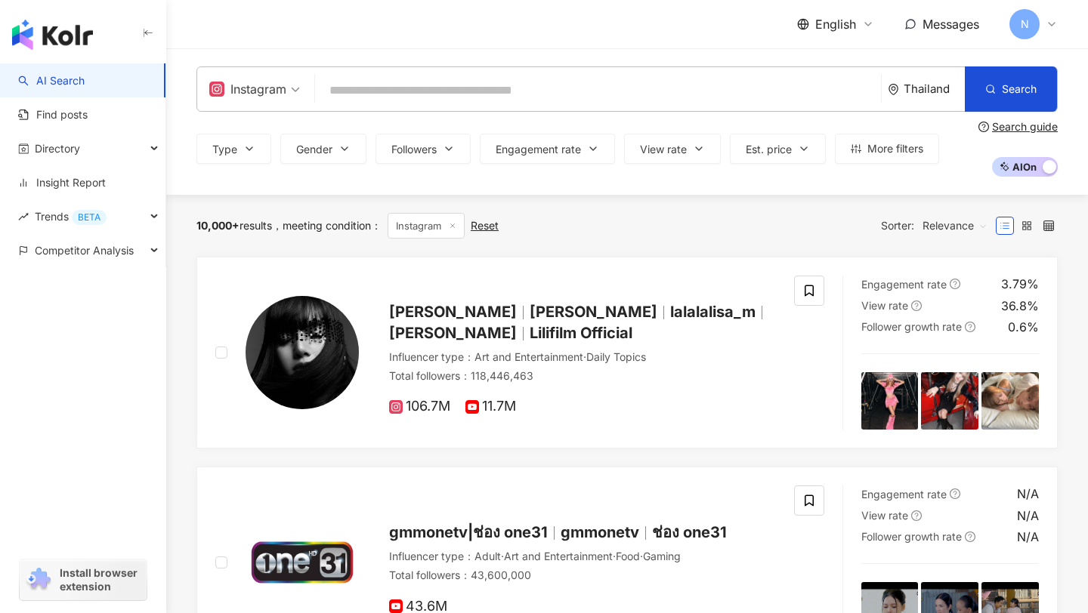
click at [383, 89] on input "search" at bounding box center [598, 90] width 554 height 29
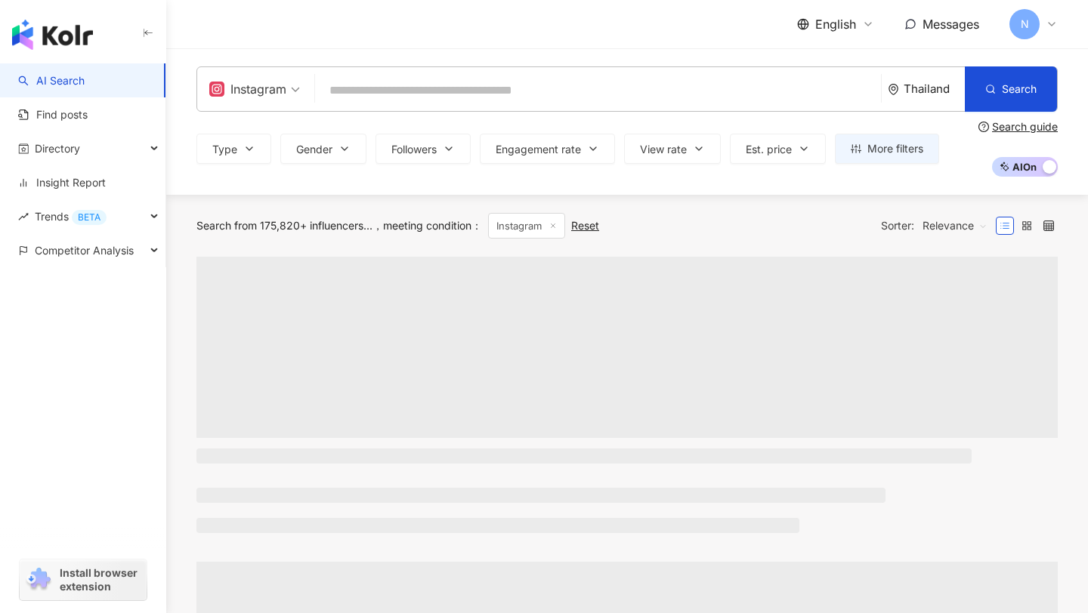
type input "*"
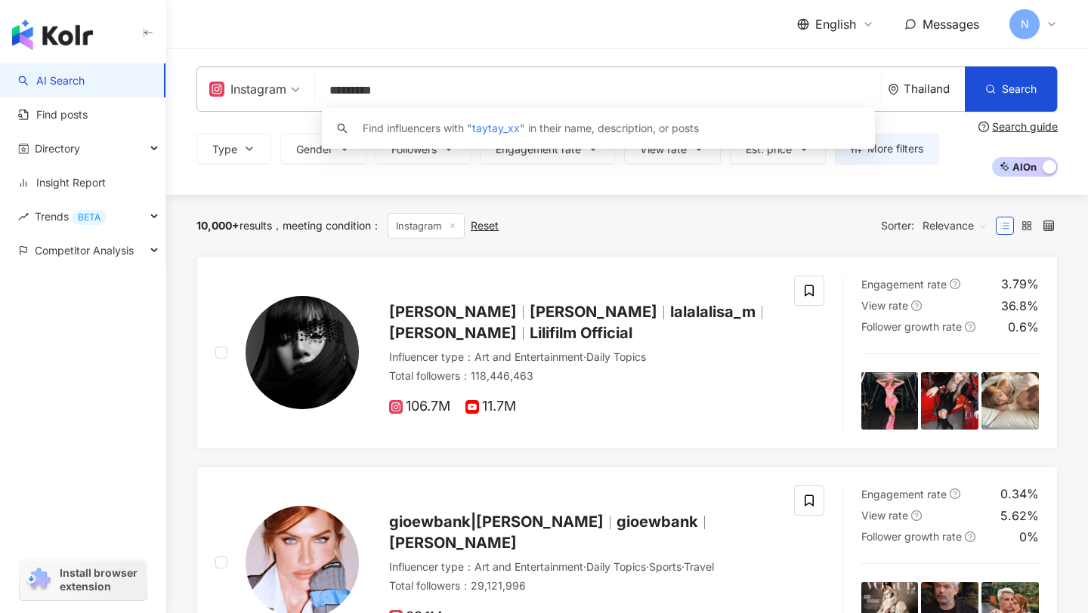
click at [403, 113] on div "Find influencers with " taytay_xx " in their name, description, or posts" at bounding box center [598, 128] width 553 height 41
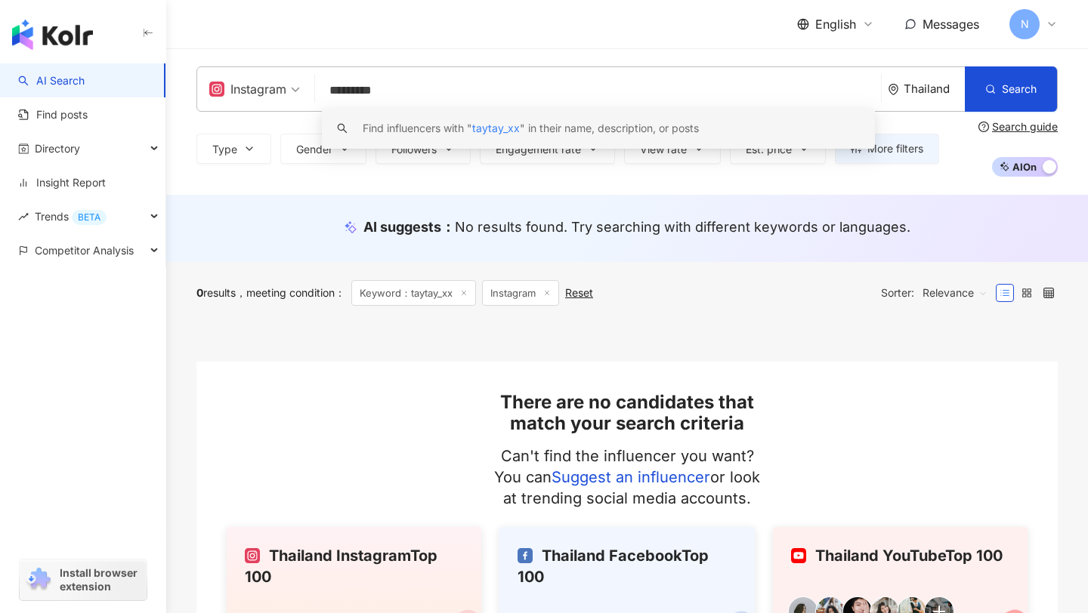
click at [530, 125] on div "Find influencers with " taytay_xx " in their name, description, or posts" at bounding box center [531, 128] width 336 height 17
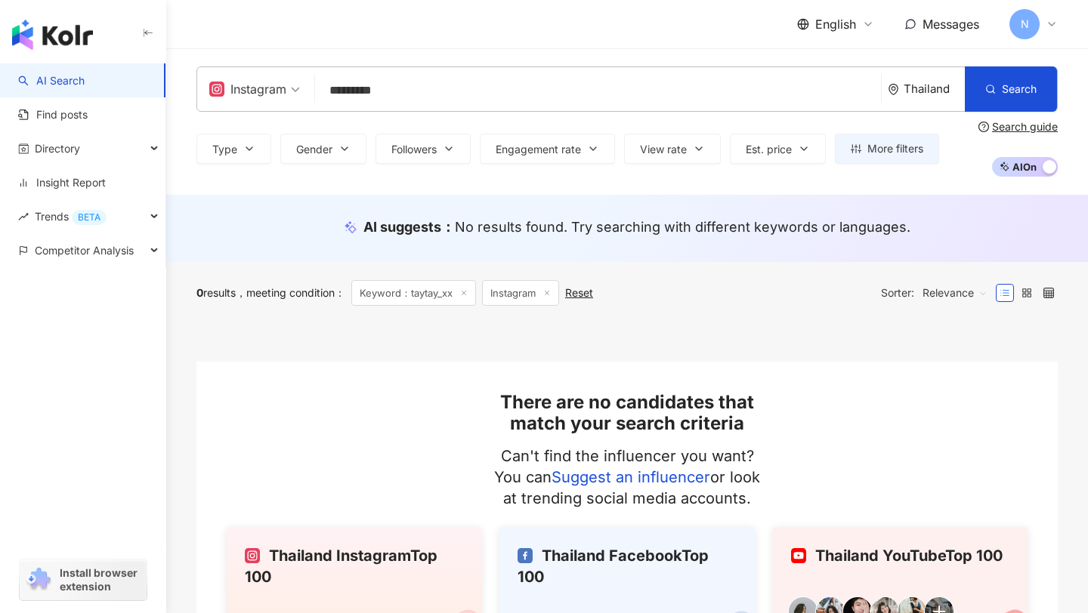
type input "*********"
click at [693, 98] on input "*********" at bounding box center [598, 90] width 554 height 29
click at [581, 288] on div "Reset" at bounding box center [579, 293] width 28 height 12
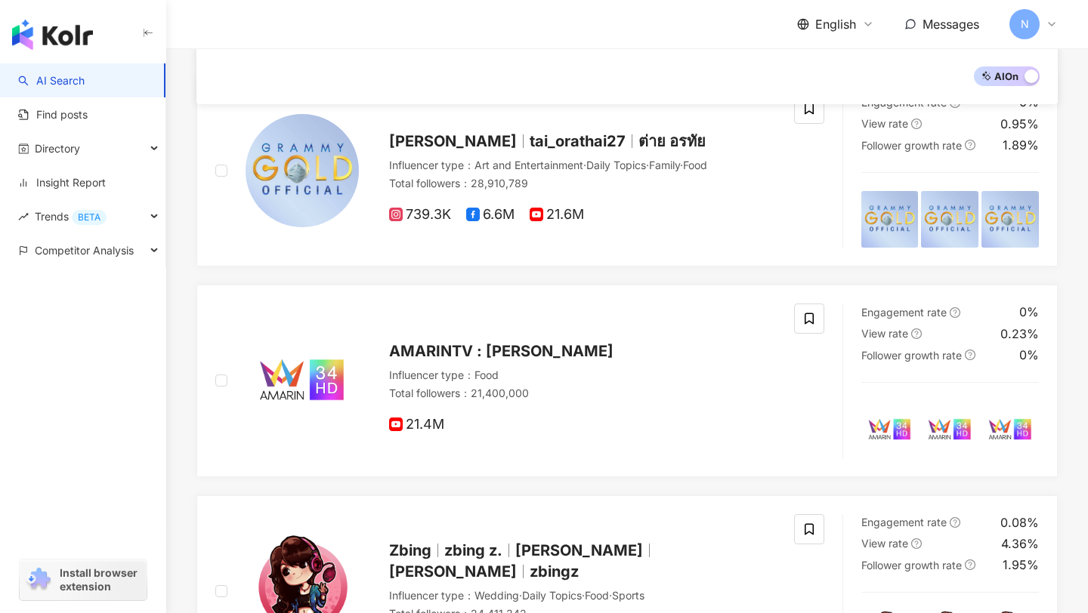
scroll to position [2483, 0]
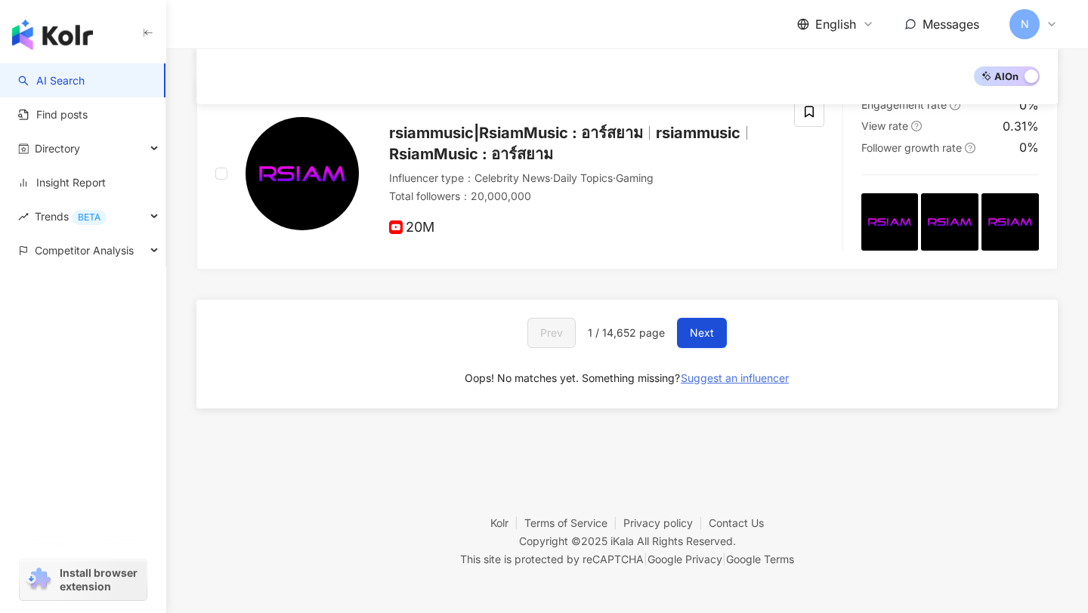
click at [703, 367] on button "Suggest an influencer" at bounding box center [735, 378] width 110 height 24
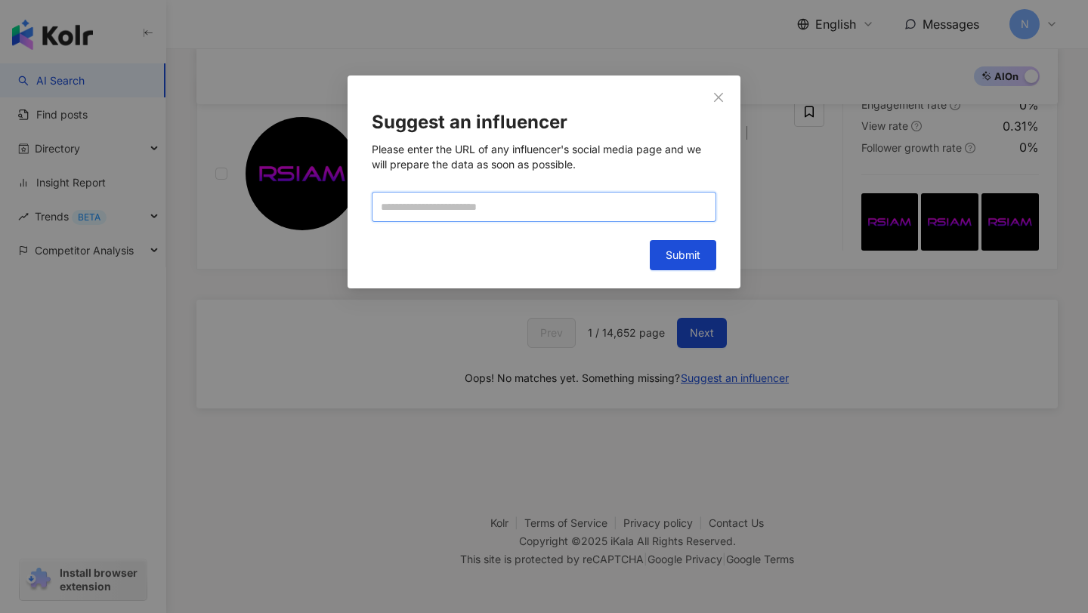
click at [591, 196] on input "text" at bounding box center [544, 207] width 344 height 30
paste input "**********"
type input "**********"
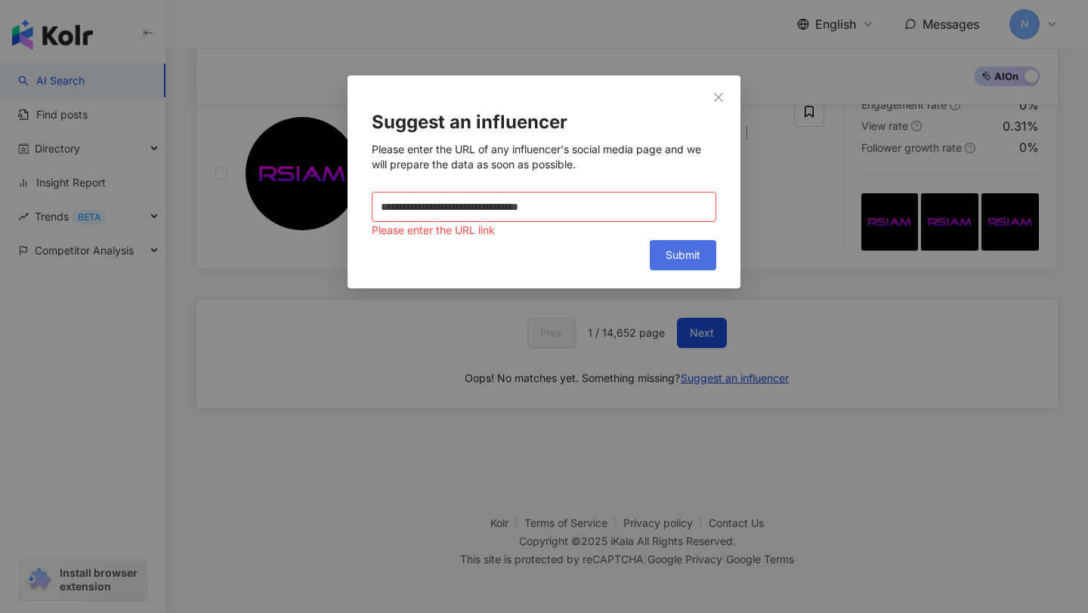
click at [662, 252] on button "Submit" at bounding box center [683, 255] width 66 height 30
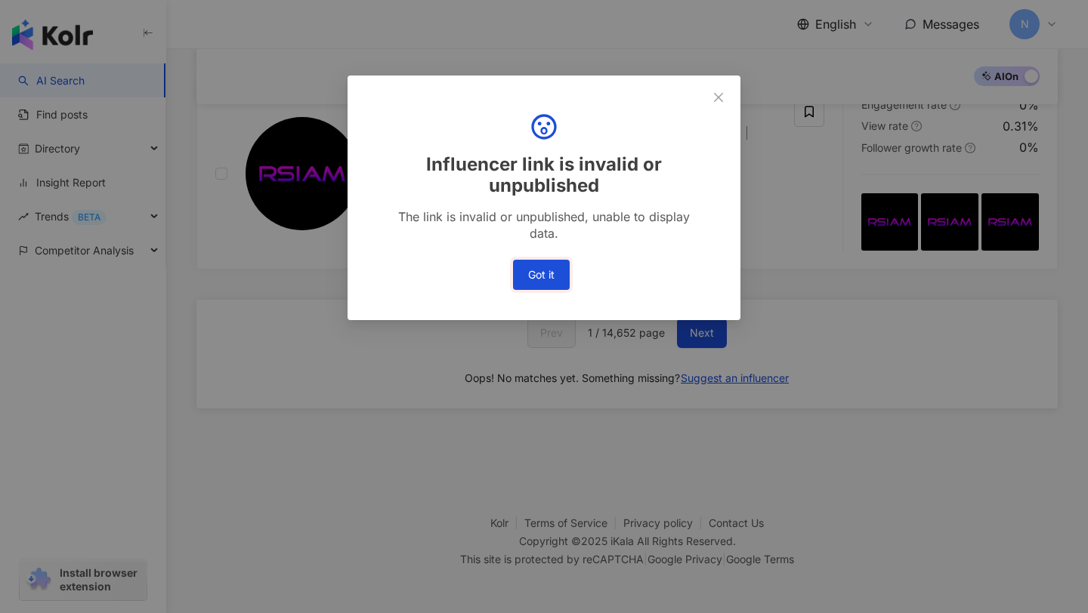
click at [555, 267] on button "Got it" at bounding box center [541, 275] width 57 height 30
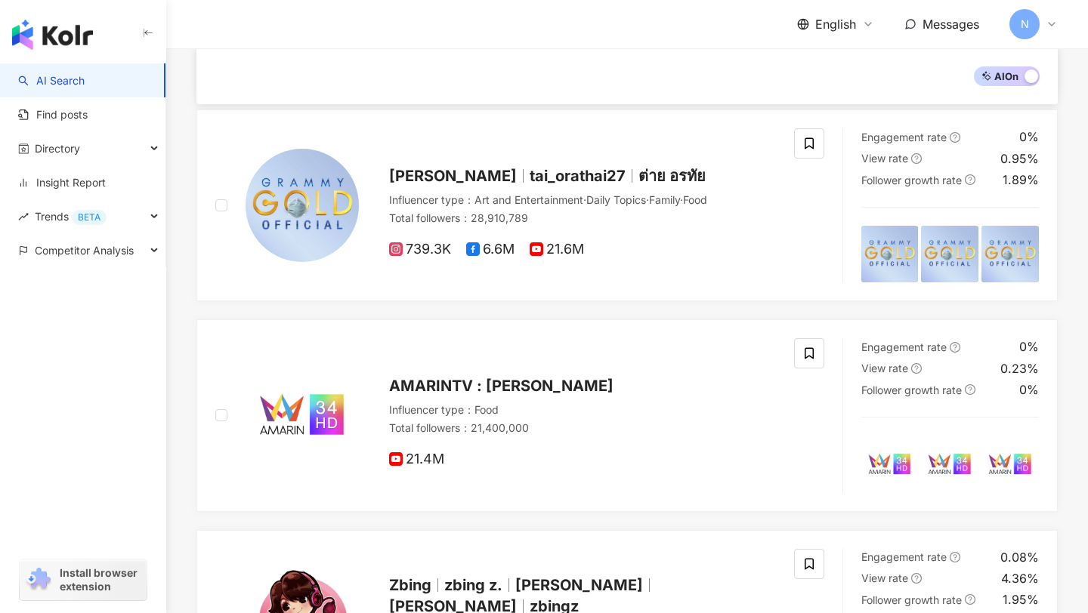
scroll to position [1465, 0]
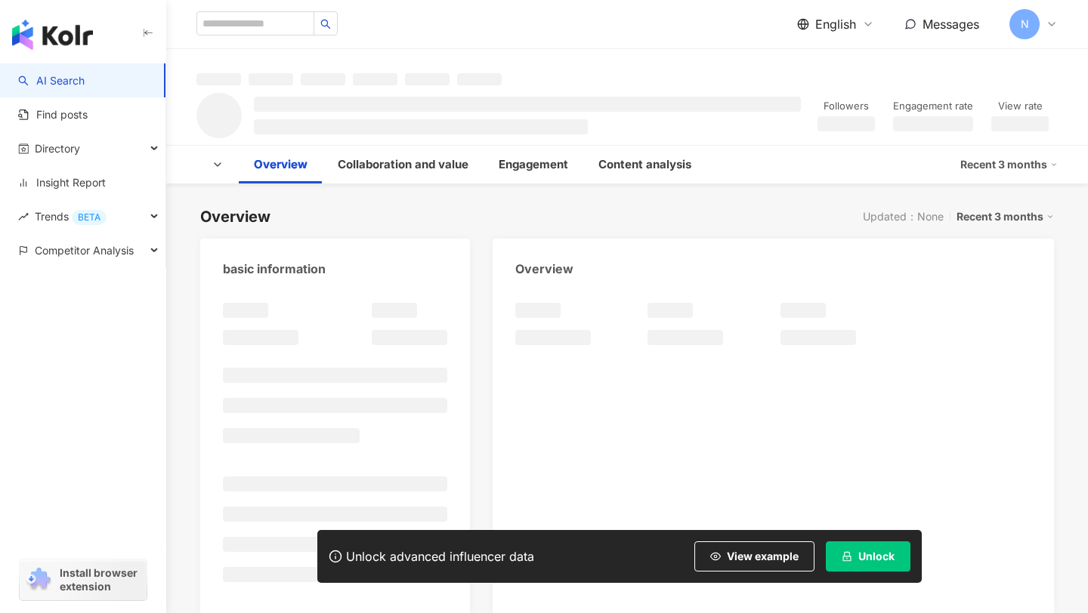
scroll to position [61, 0]
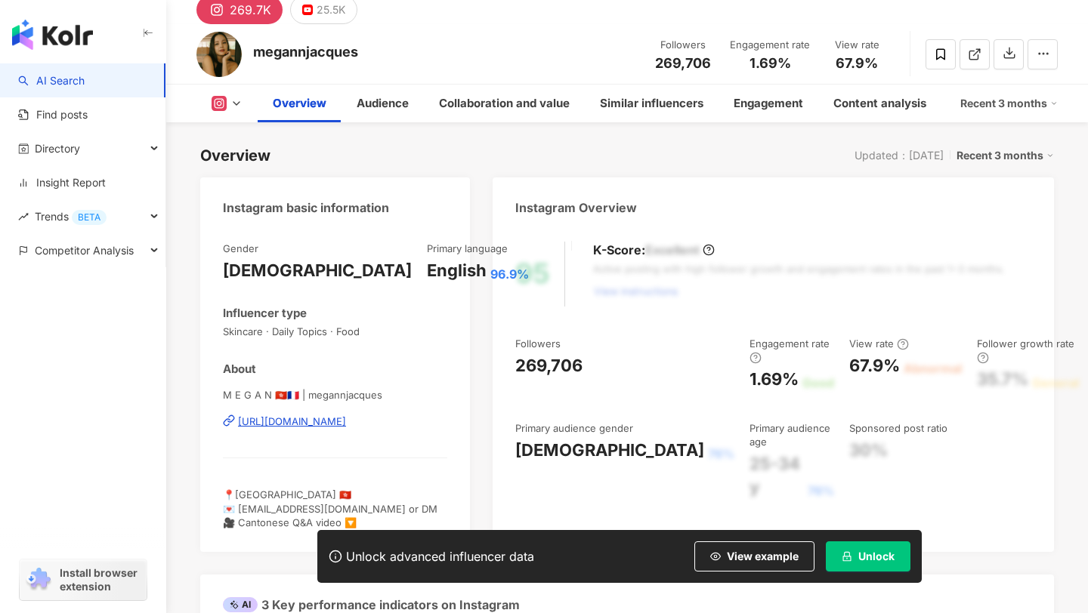
scroll to position [94, 0]
